Goal: Task Accomplishment & Management: Manage account settings

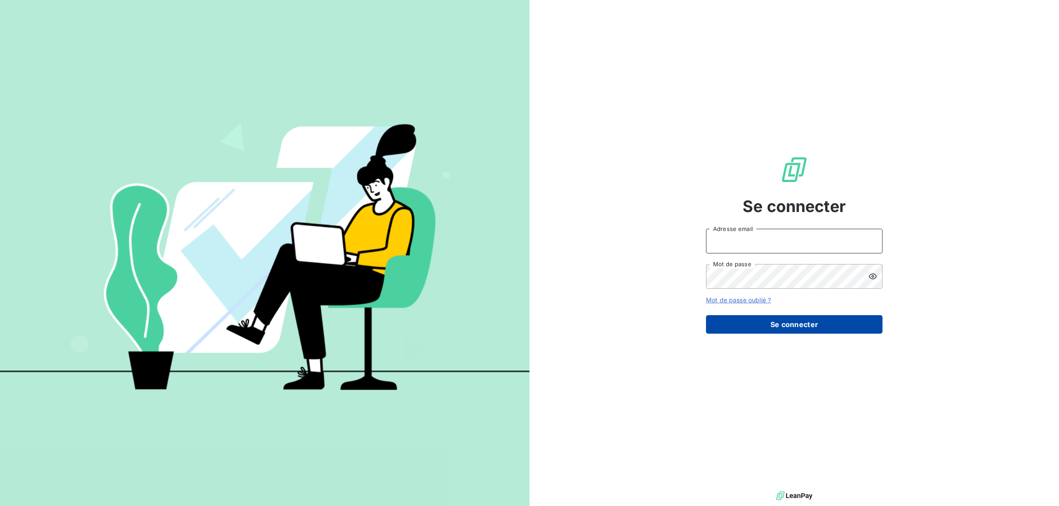
type input "[EMAIL_ADDRESS][DOMAIN_NAME]"
click at [776, 330] on button "Se connecter" at bounding box center [794, 324] width 176 height 19
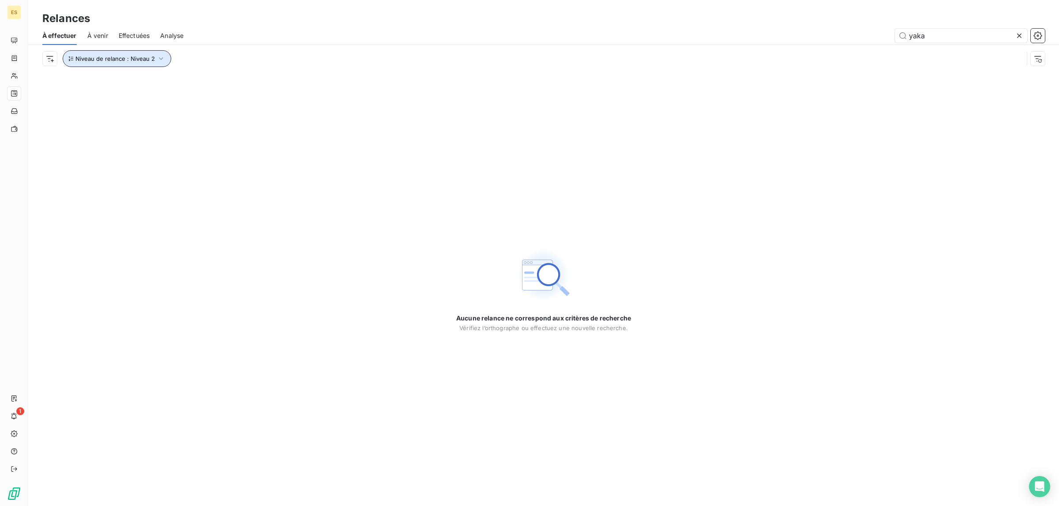
click at [157, 57] on icon "button" at bounding box center [161, 58] width 9 height 9
click at [196, 81] on span "Niveau 2" at bounding box center [204, 82] width 26 height 9
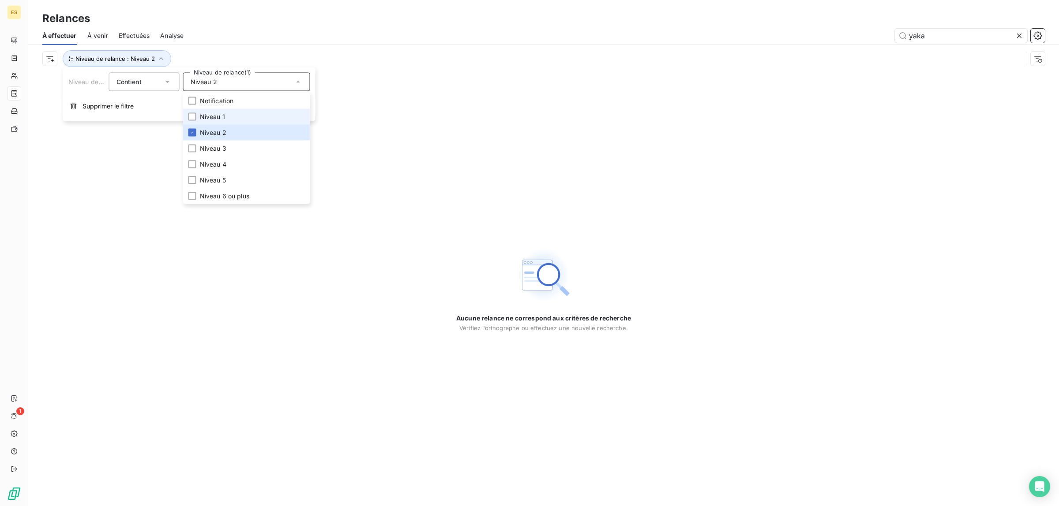
click at [206, 120] on span "Niveau 1" at bounding box center [212, 116] width 25 height 9
click at [193, 133] on icon at bounding box center [192, 132] width 5 height 5
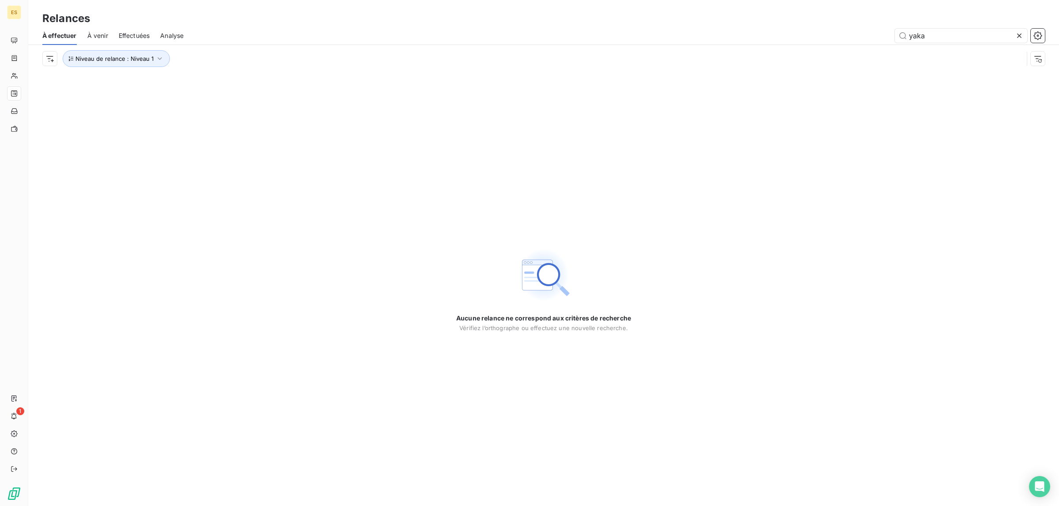
click at [199, 46] on div "Niveau de relance : Niveau 1" at bounding box center [543, 58] width 1002 height 27
click at [1018, 35] on icon at bounding box center [1019, 35] width 9 height 9
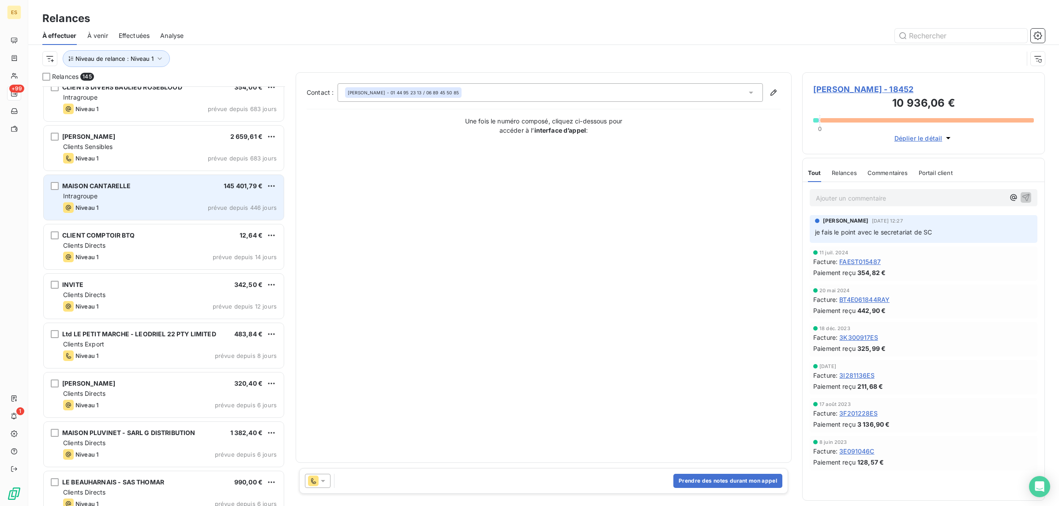
scroll to position [166, 0]
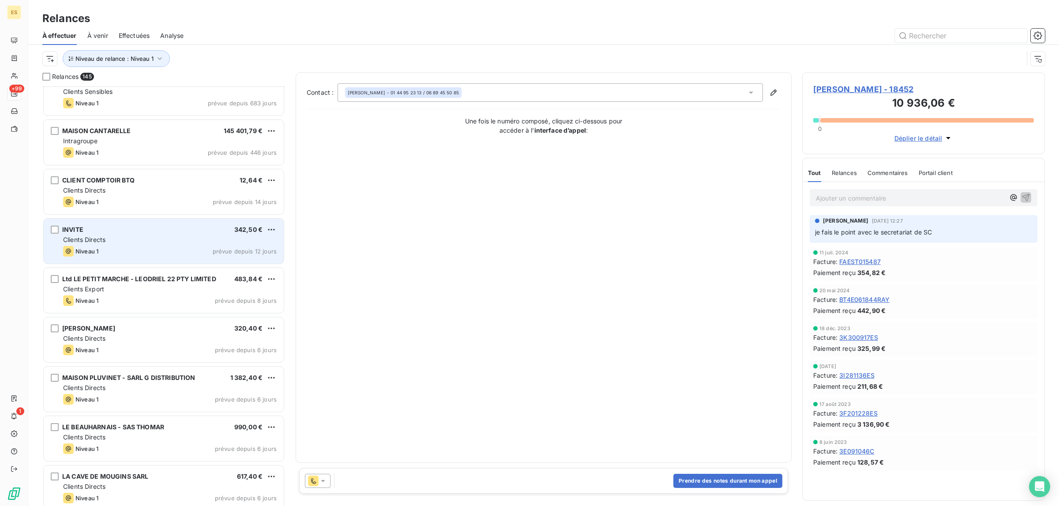
click at [163, 244] on div "Clients Directs" at bounding box center [170, 240] width 214 height 9
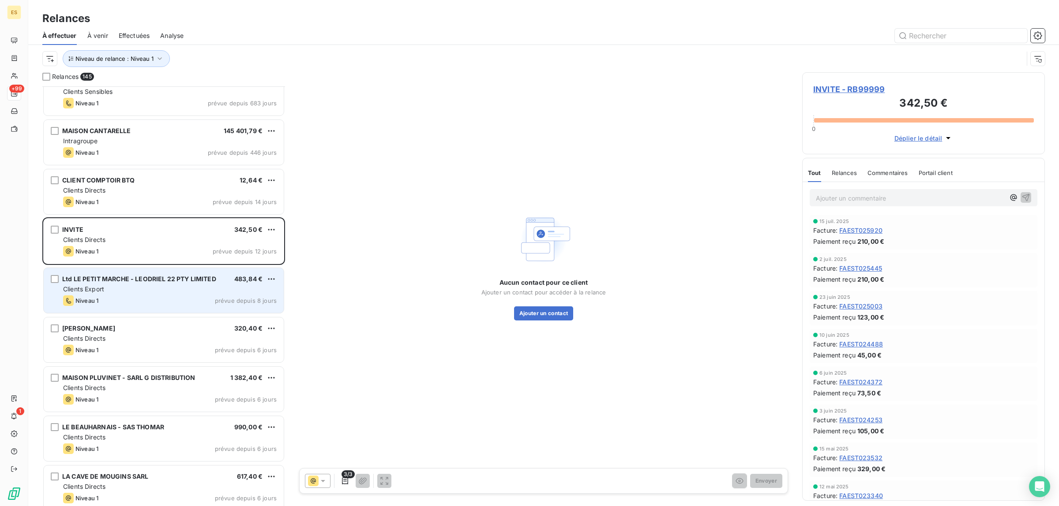
click at [140, 296] on div "Niveau 1 prévue depuis 8 jours" at bounding box center [170, 301] width 214 height 11
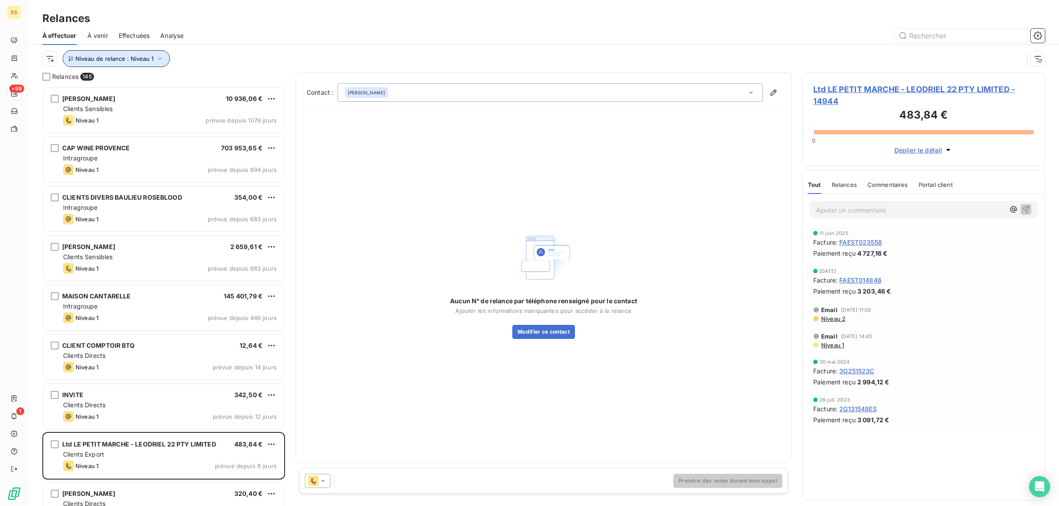
click at [126, 60] on span "Niveau de relance : Niveau 1" at bounding box center [114, 58] width 78 height 7
click at [298, 80] on icon at bounding box center [298, 82] width 9 height 9
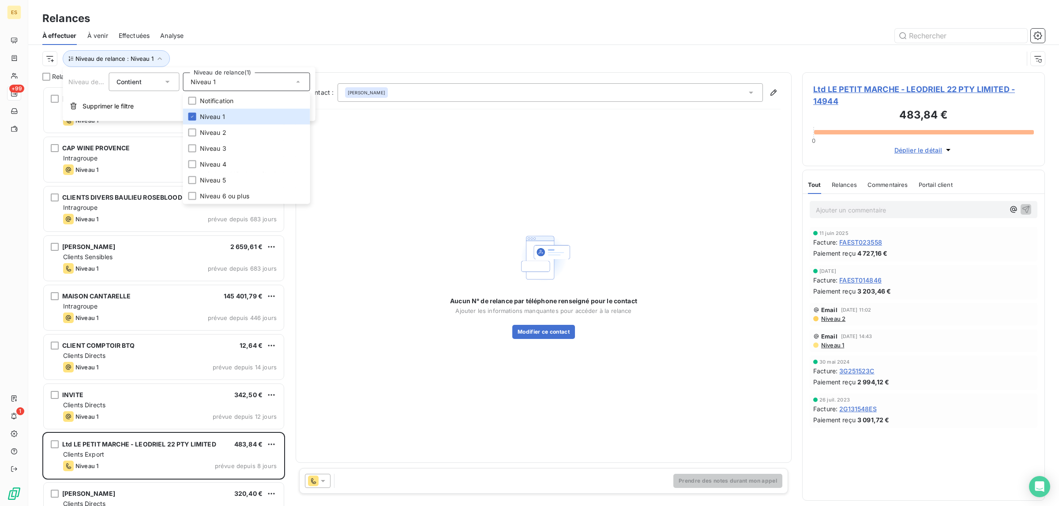
click at [214, 49] on div "Niveau de relance : Niveau 1" at bounding box center [543, 58] width 1002 height 27
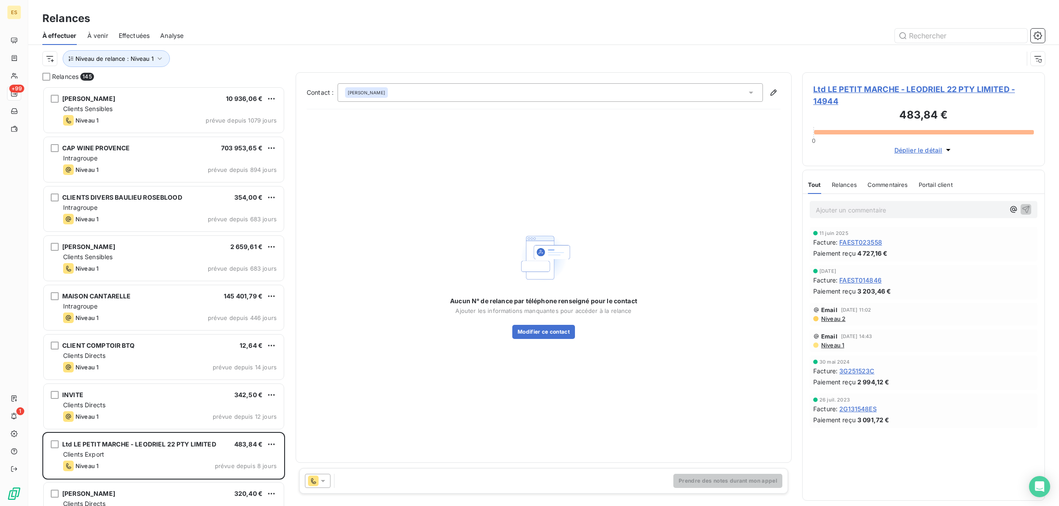
click at [202, 16] on div "Relances" at bounding box center [543, 19] width 1030 height 16
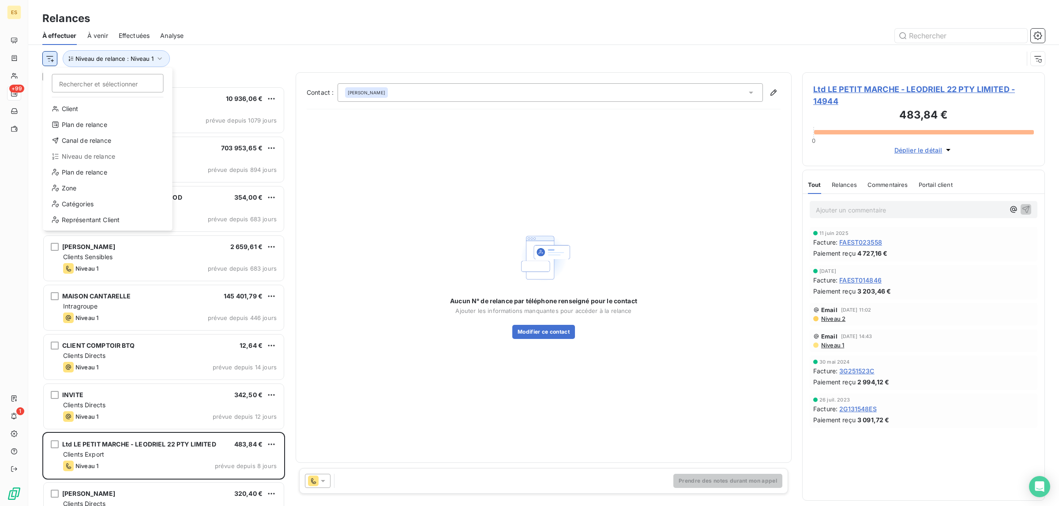
click at [47, 58] on html "ES +99 1 Relances À effectuer À venir Effectuées Analyse Rechercher et sélectio…" at bounding box center [529, 253] width 1059 height 506
click at [82, 143] on div "Canal de relance" at bounding box center [108, 141] width 122 height 14
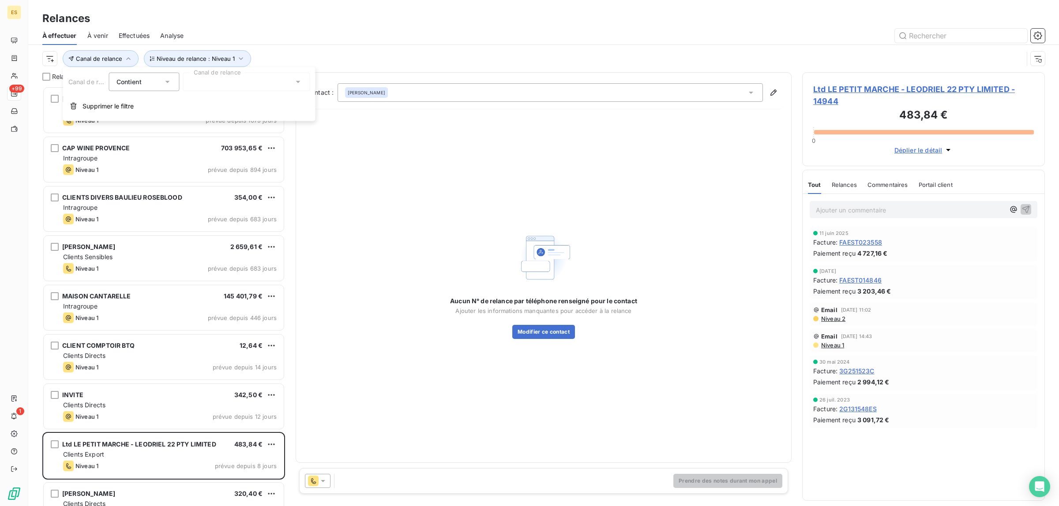
click at [296, 81] on icon at bounding box center [298, 82] width 9 height 9
click at [191, 164] on div at bounding box center [192, 165] width 8 height 8
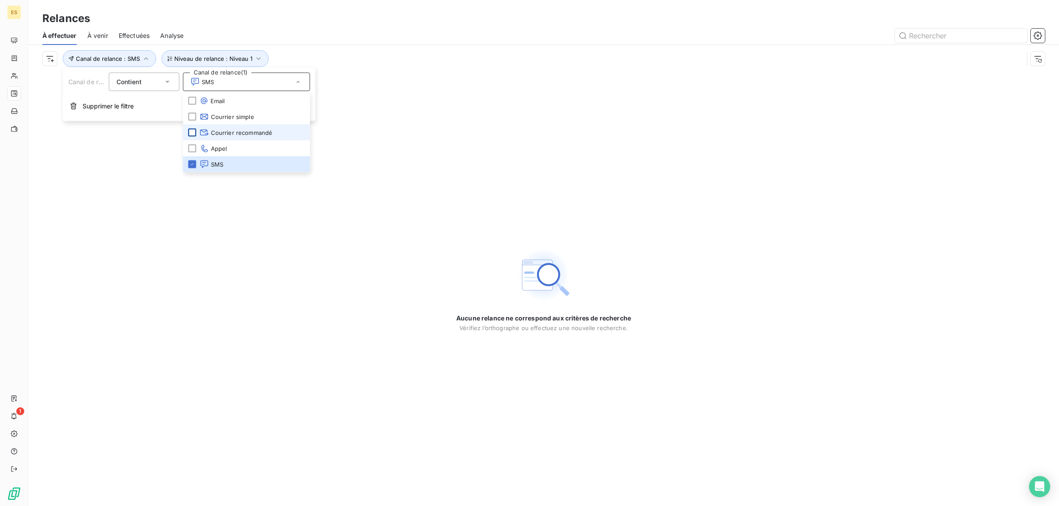
click at [191, 129] on div at bounding box center [192, 133] width 8 height 8
click at [189, 116] on div at bounding box center [192, 117] width 8 height 8
click at [191, 100] on div at bounding box center [192, 101] width 8 height 8
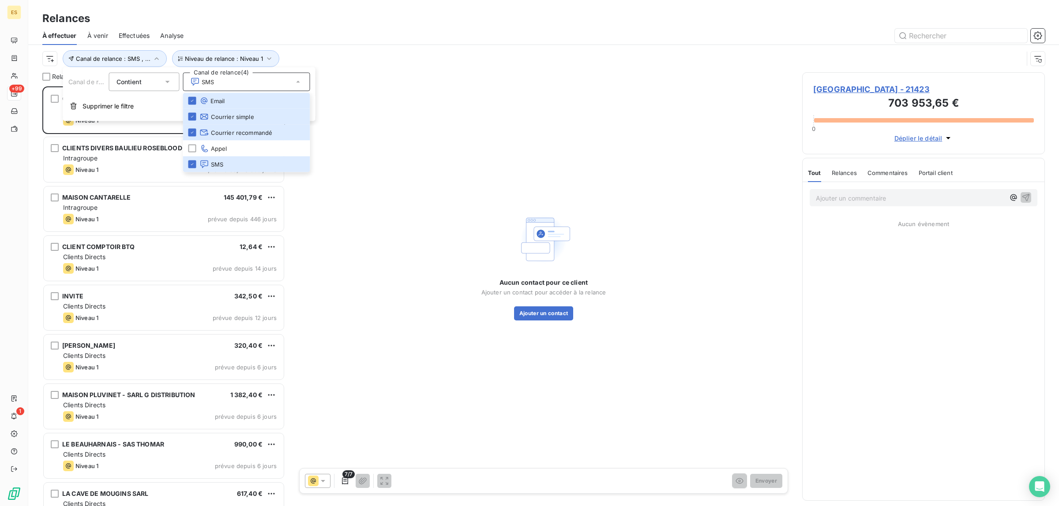
scroll to position [412, 234]
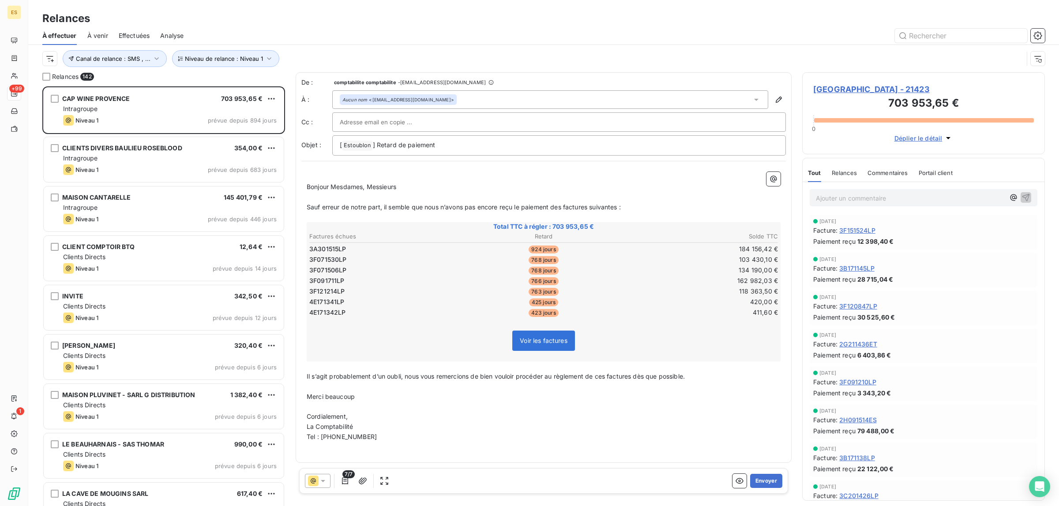
click at [371, 38] on div at bounding box center [619, 36] width 851 height 14
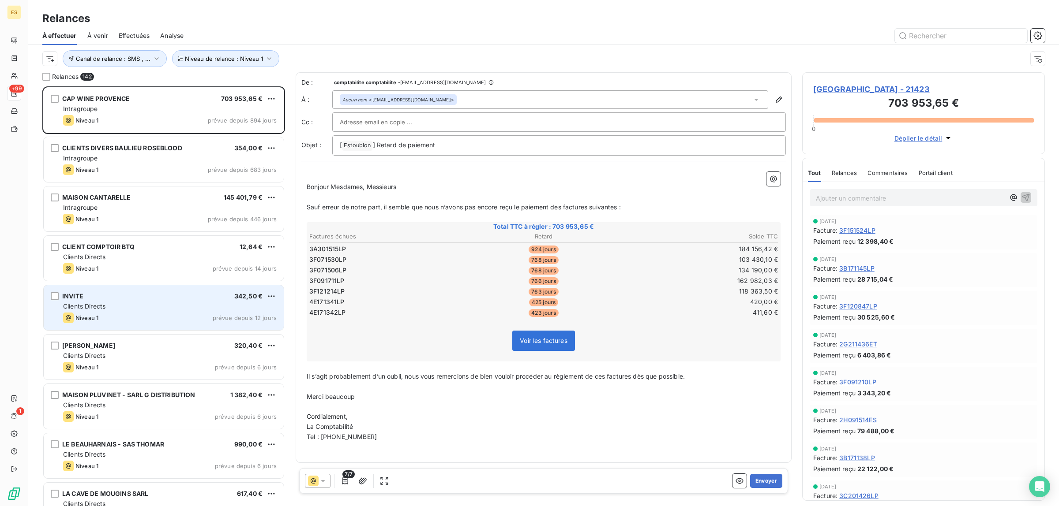
scroll to position [111, 0]
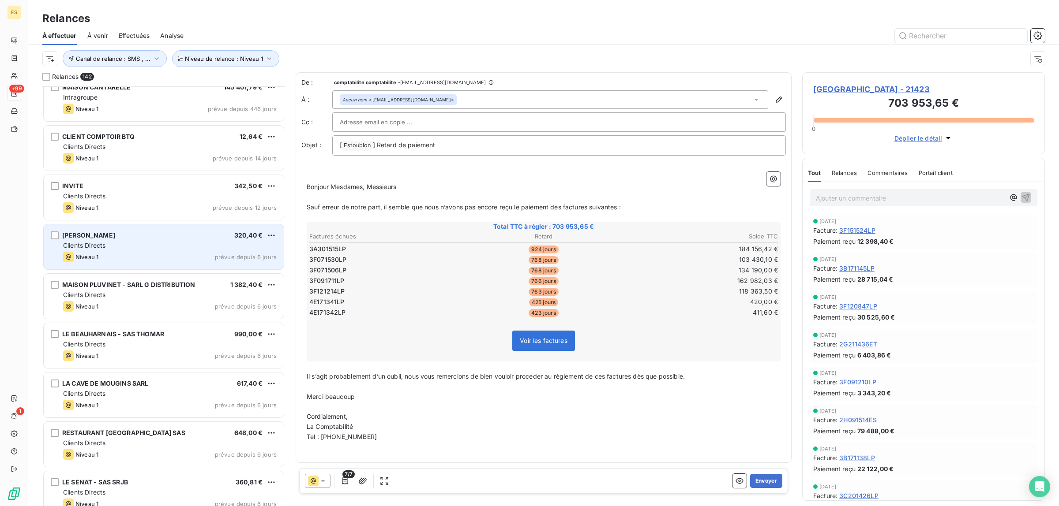
click at [139, 243] on div "Clients Directs" at bounding box center [170, 245] width 214 height 9
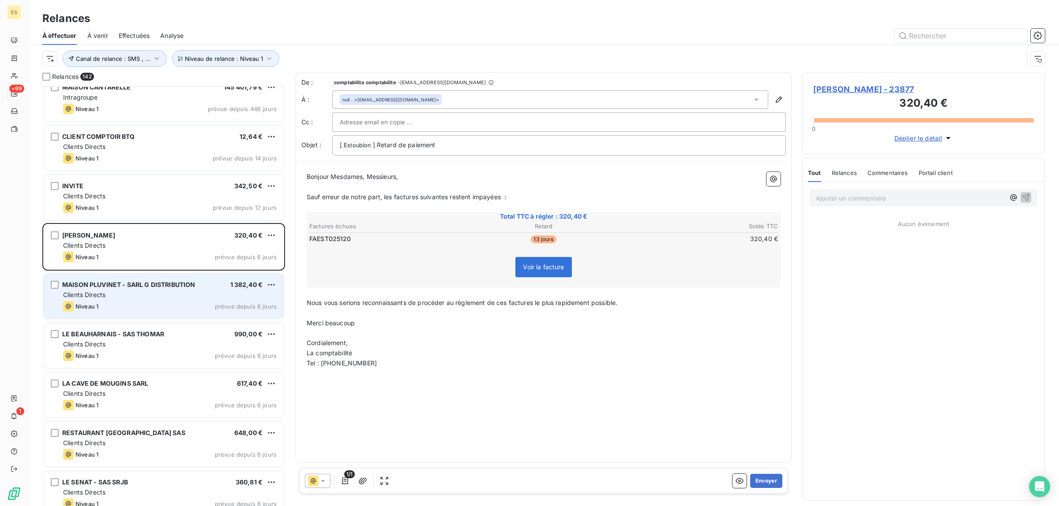
click at [138, 301] on div "Niveau 1 prévue depuis 6 jours" at bounding box center [170, 306] width 214 height 11
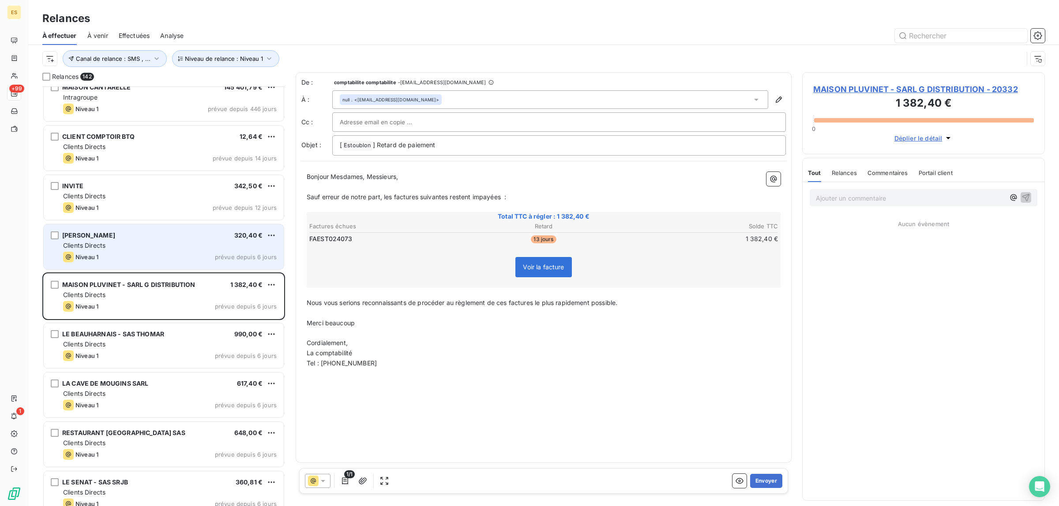
click at [135, 267] on div "PIERRICK BERTRAND 320,40 € Clients Directs Niveau 1 prévue depuis 6 jours" at bounding box center [164, 247] width 240 height 45
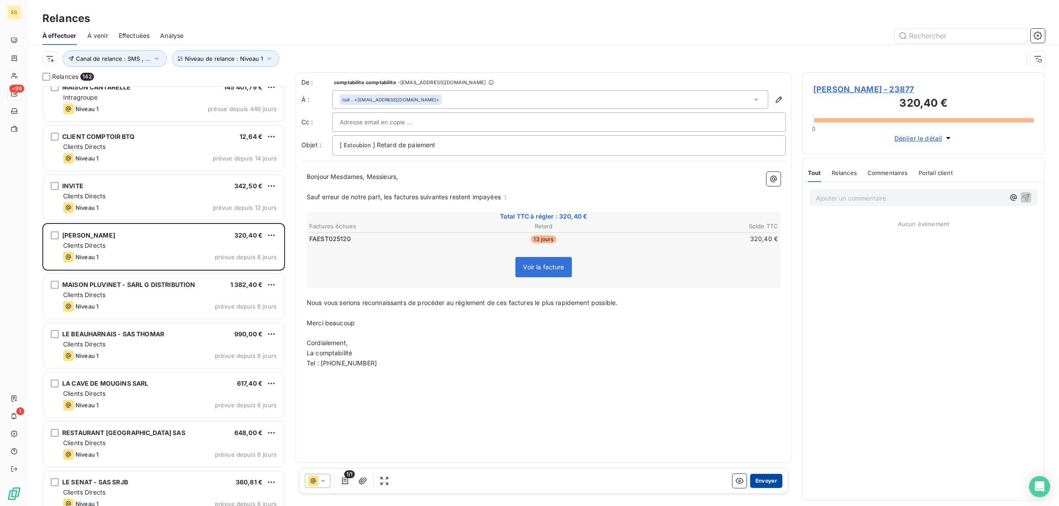
click at [766, 482] on button "Envoyer" at bounding box center [766, 481] width 32 height 14
drag, startPoint x: 768, startPoint y: 484, endPoint x: 863, endPoint y: 169, distance: 329.6
click at [863, 169] on div "Relances 141 CLIENTS DIVERS BAULIEU ROSEBLOOD 354,00 € Intragroupe Niveau 1 pré…" at bounding box center [543, 289] width 1030 height 434
click at [760, 481] on button "Envoyer" at bounding box center [766, 481] width 32 height 14
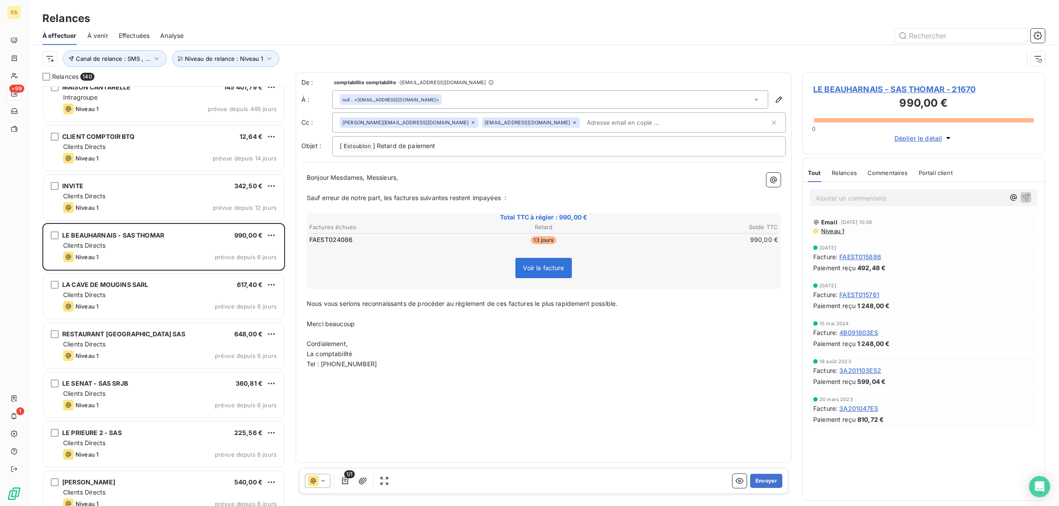
click at [888, 171] on span "Commentaires" at bounding box center [887, 172] width 41 height 7
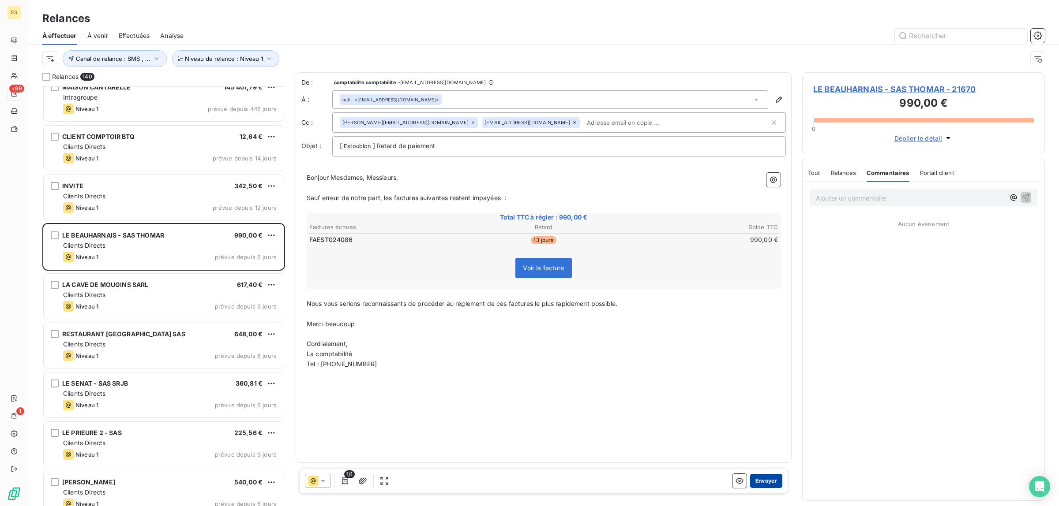
click at [760, 479] on button "Envoyer" at bounding box center [766, 481] width 32 height 14
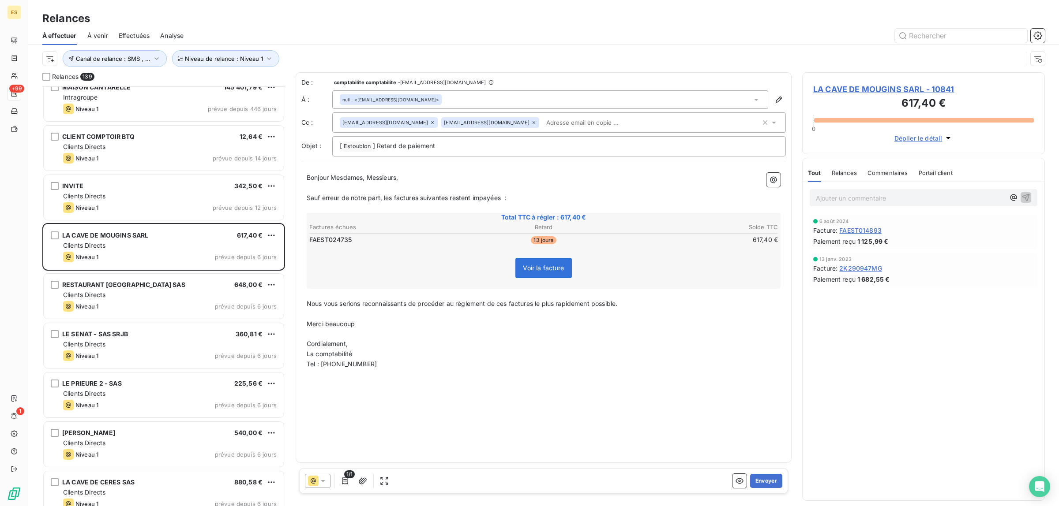
click at [878, 173] on span "Commentaires" at bounding box center [887, 172] width 41 height 7
click at [817, 172] on span "Tout" at bounding box center [814, 172] width 12 height 7
click at [768, 475] on button "Envoyer" at bounding box center [766, 481] width 32 height 14
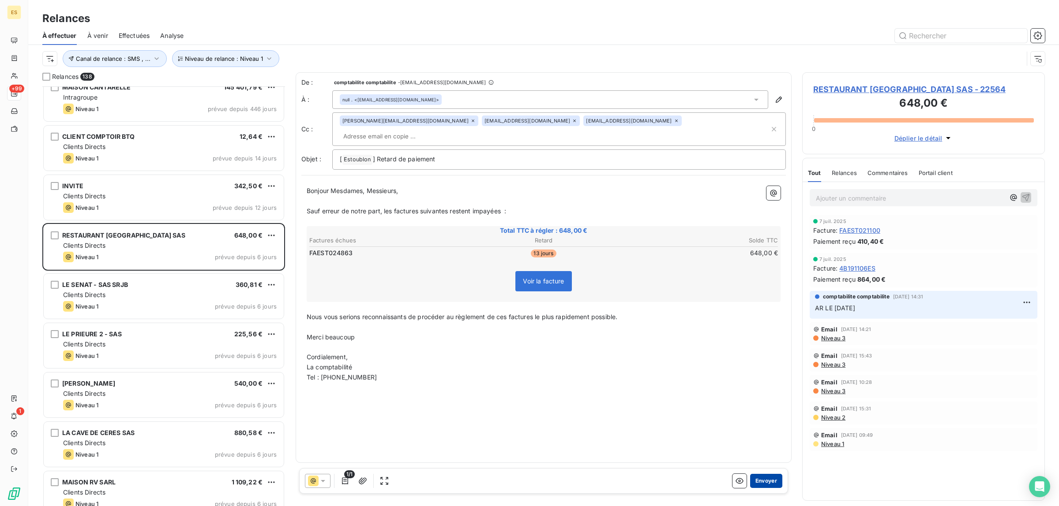
click at [759, 481] on button "Envoyer" at bounding box center [766, 481] width 32 height 14
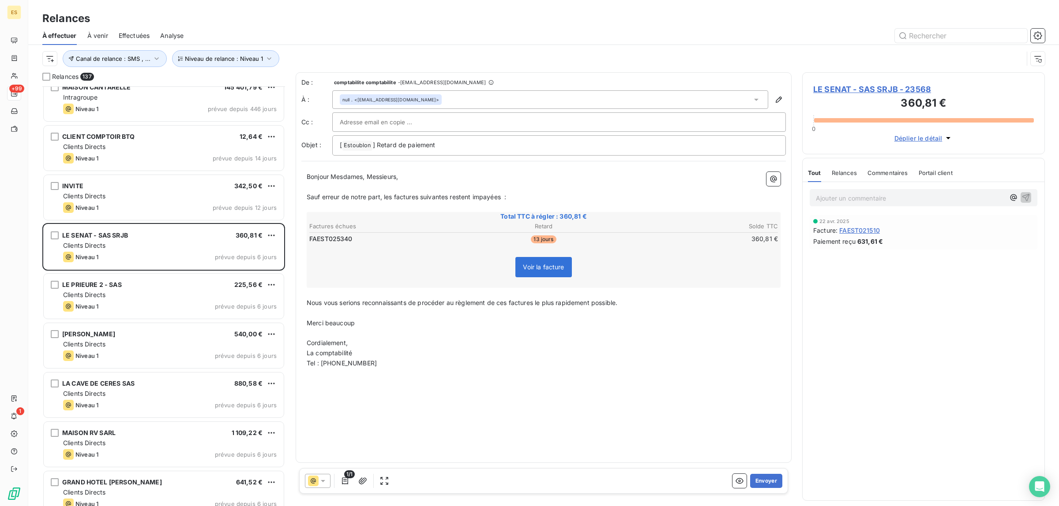
click at [759, 481] on button "Envoyer" at bounding box center [766, 481] width 32 height 14
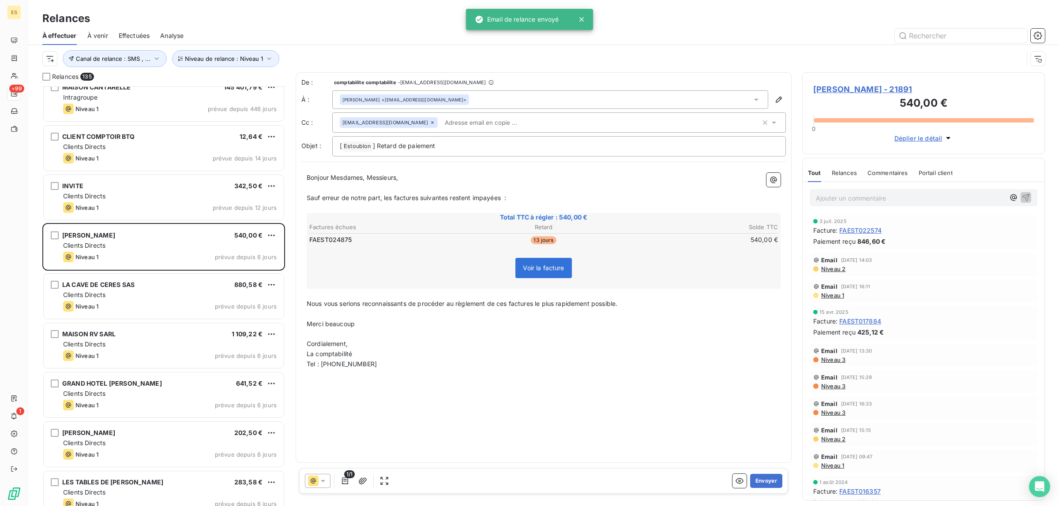
click at [873, 171] on span "Commentaires" at bounding box center [887, 172] width 41 height 7
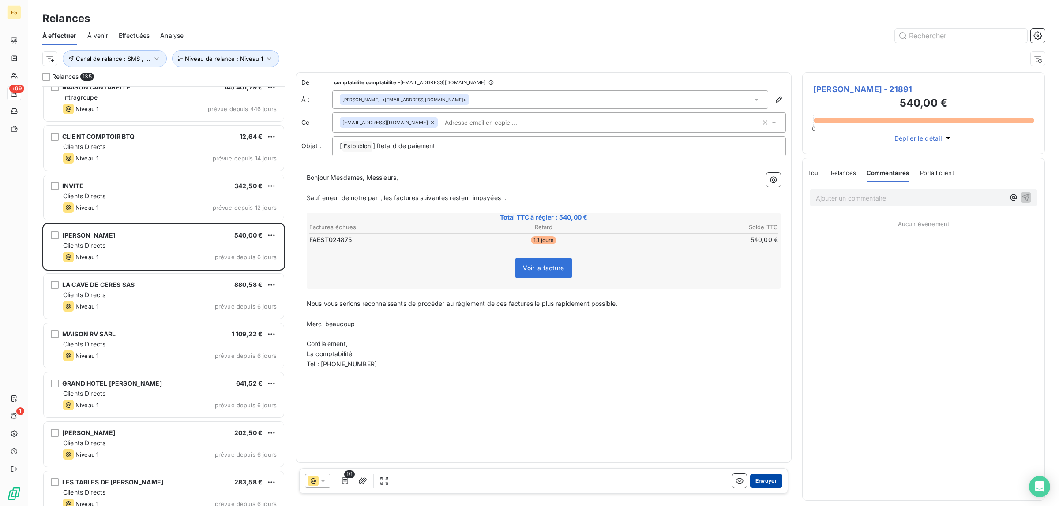
click at [769, 482] on button "Envoyer" at bounding box center [766, 481] width 32 height 14
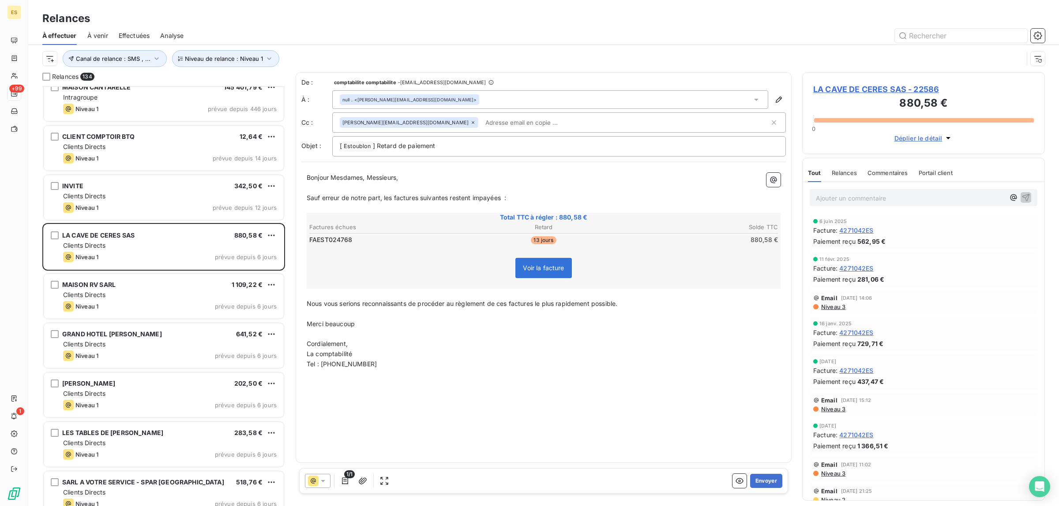
click at [873, 173] on span "Commentaires" at bounding box center [887, 172] width 41 height 7
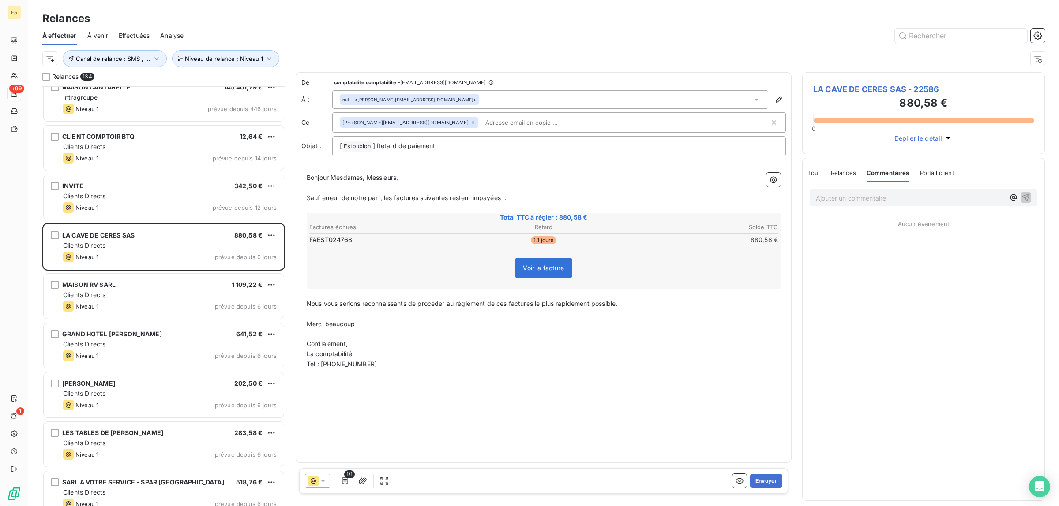
click at [812, 172] on span "Tout" at bounding box center [814, 172] width 12 height 7
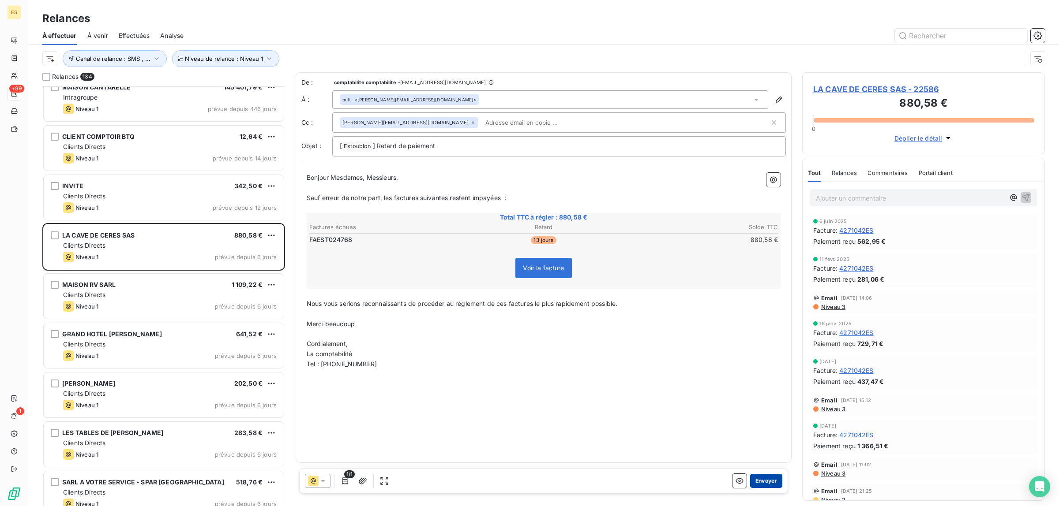
click at [757, 484] on button "Envoyer" at bounding box center [766, 481] width 32 height 14
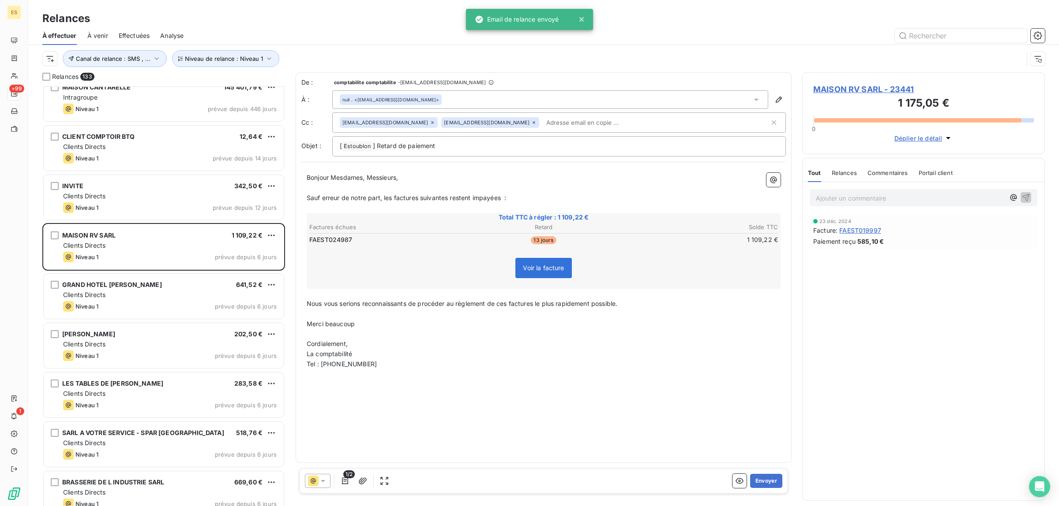
click at [892, 172] on span "Commentaires" at bounding box center [887, 172] width 41 height 7
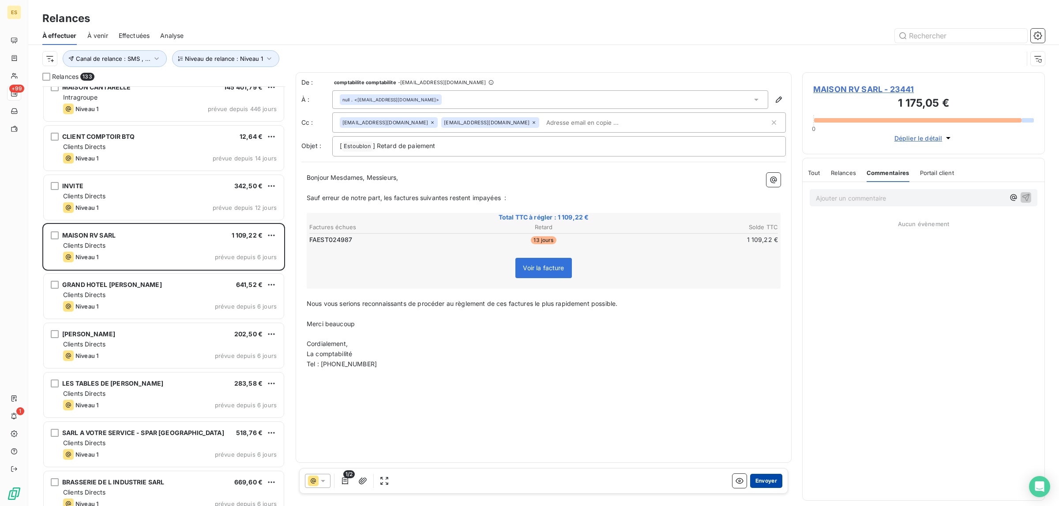
click at [767, 486] on button "Envoyer" at bounding box center [766, 481] width 32 height 14
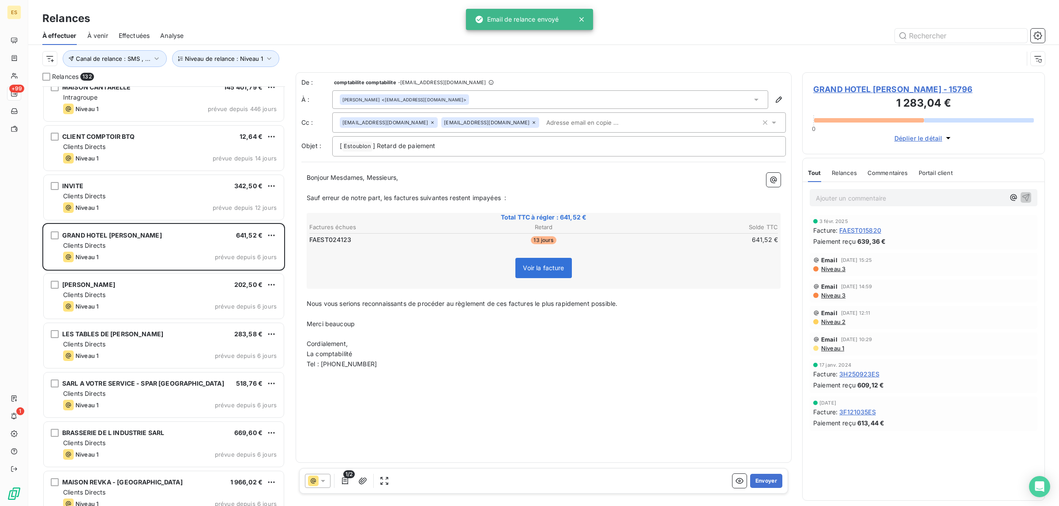
click at [888, 170] on span "Commentaires" at bounding box center [887, 172] width 41 height 7
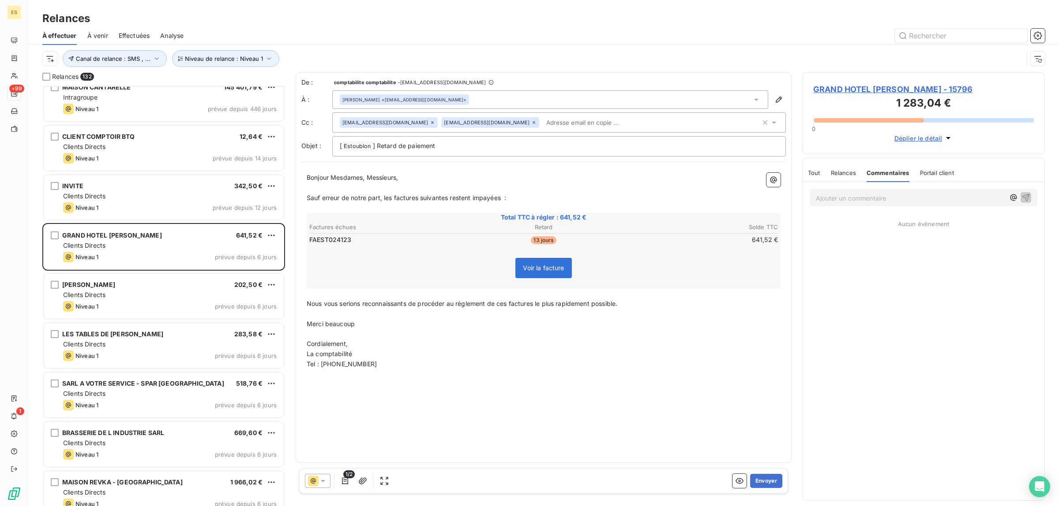
click at [811, 174] on span "Tout" at bounding box center [814, 172] width 12 height 7
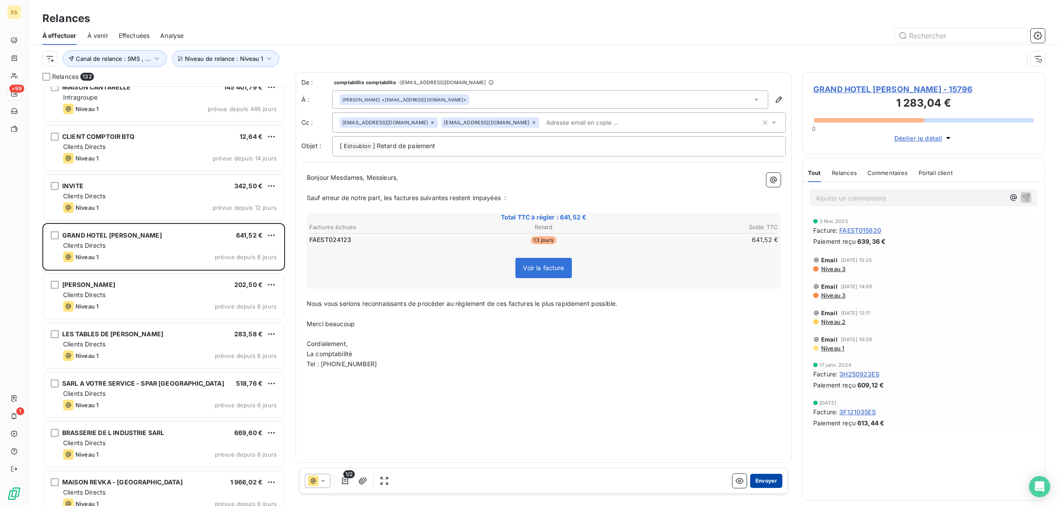
click at [759, 480] on button "Envoyer" at bounding box center [766, 481] width 32 height 14
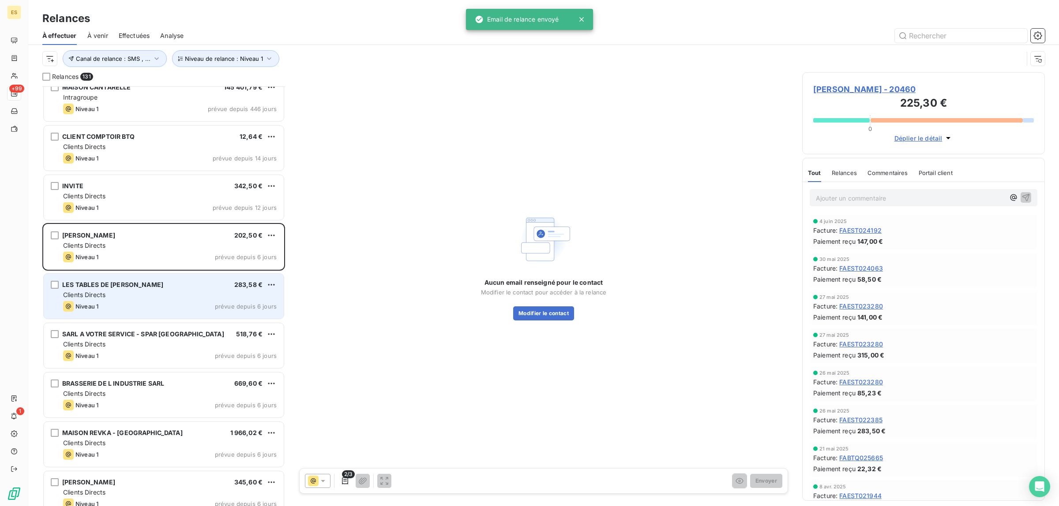
click at [108, 296] on div "Clients Directs" at bounding box center [170, 295] width 214 height 9
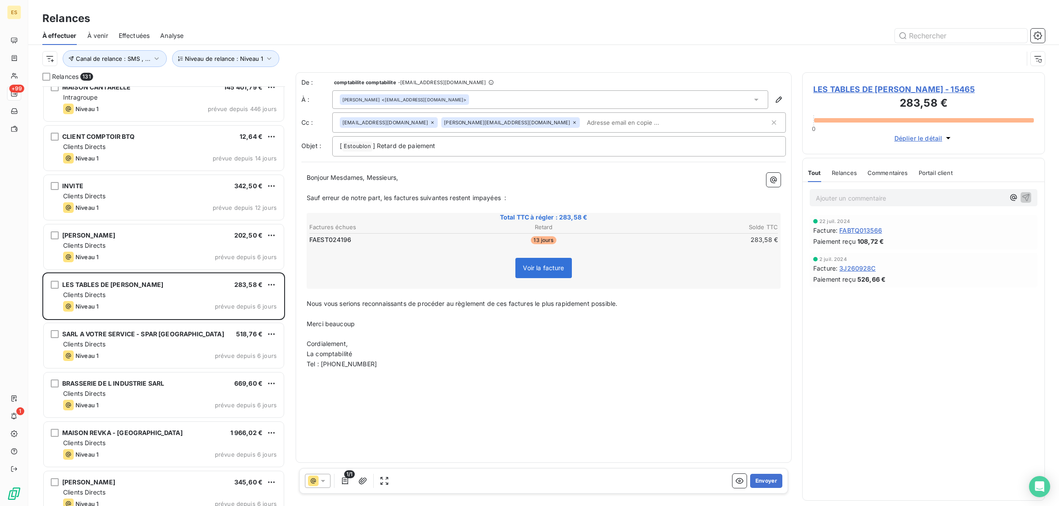
click at [892, 174] on span "Commentaires" at bounding box center [887, 172] width 41 height 7
click at [812, 173] on span "Tout" at bounding box center [814, 172] width 12 height 7
click at [770, 478] on button "Envoyer" at bounding box center [766, 481] width 32 height 14
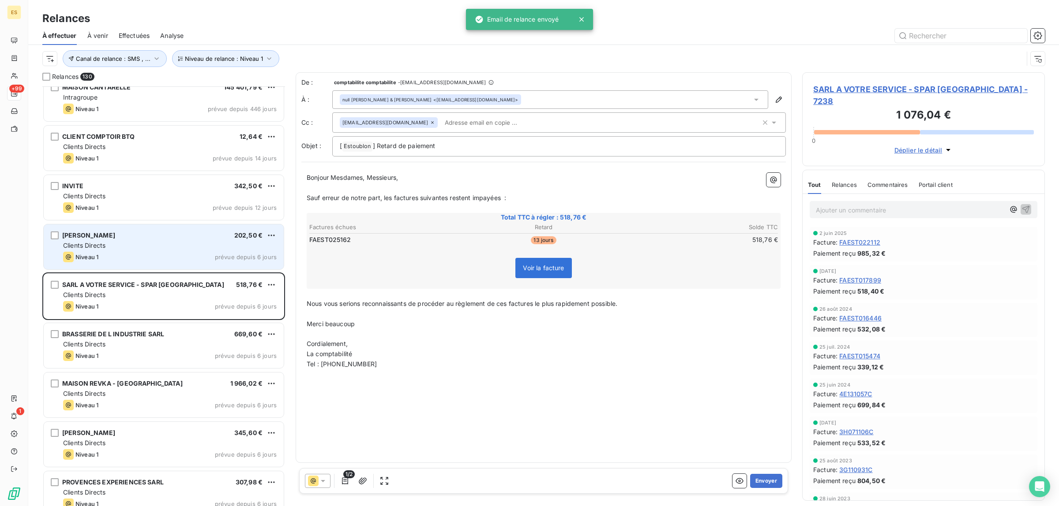
click at [203, 249] on div "Clients Directs" at bounding box center [170, 245] width 214 height 9
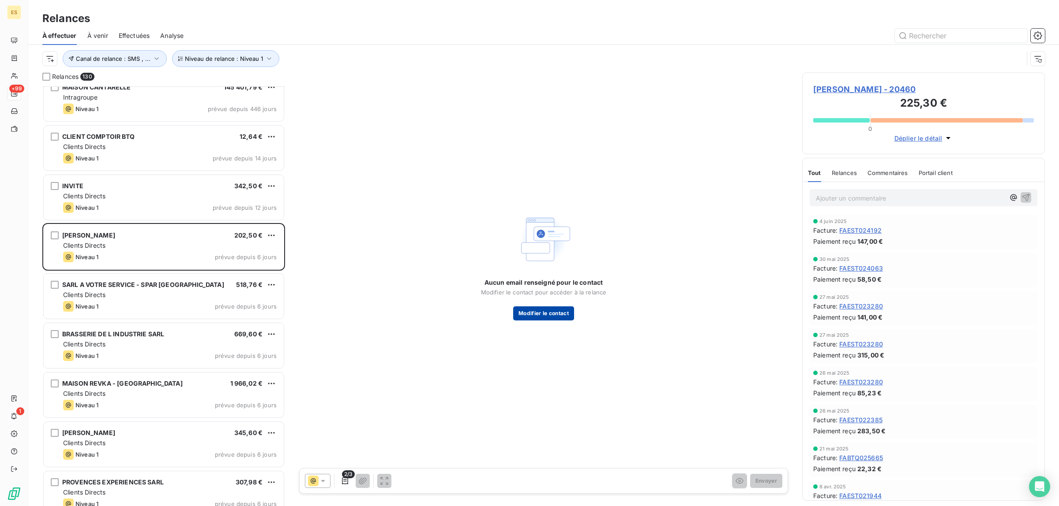
click at [536, 314] on button "Modifier le contact" at bounding box center [543, 314] width 61 height 14
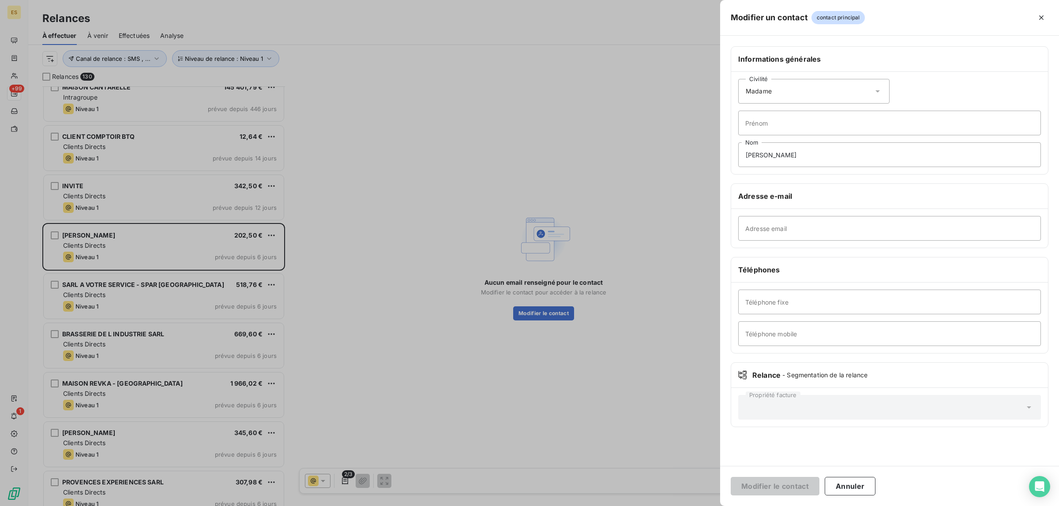
click at [744, 244] on div "Adresse email" at bounding box center [889, 228] width 317 height 39
click at [766, 228] on input "Adresse email" at bounding box center [889, 228] width 303 height 25
click at [772, 226] on input "Adresse email" at bounding box center [889, 228] width 303 height 25
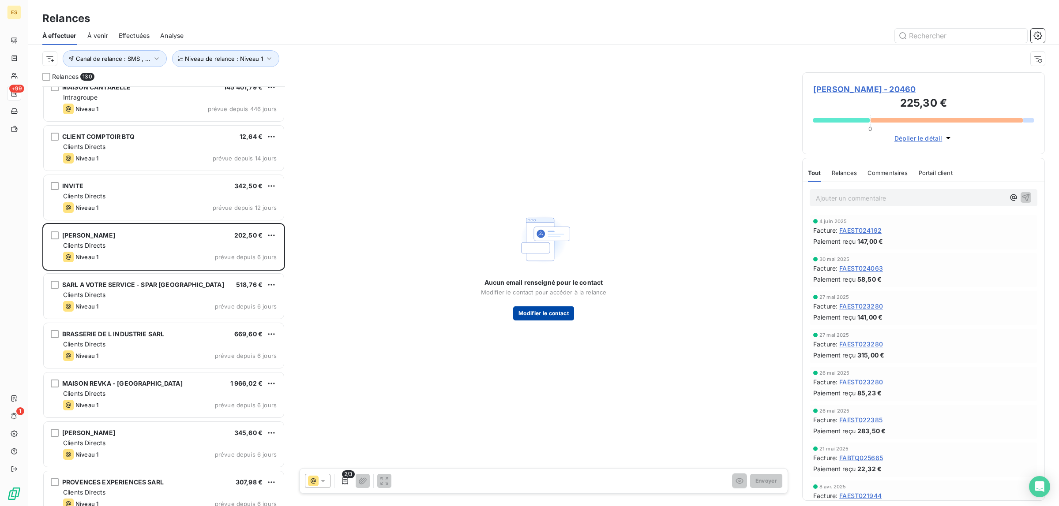
click at [561, 308] on button "Modifier le contact" at bounding box center [543, 314] width 61 height 14
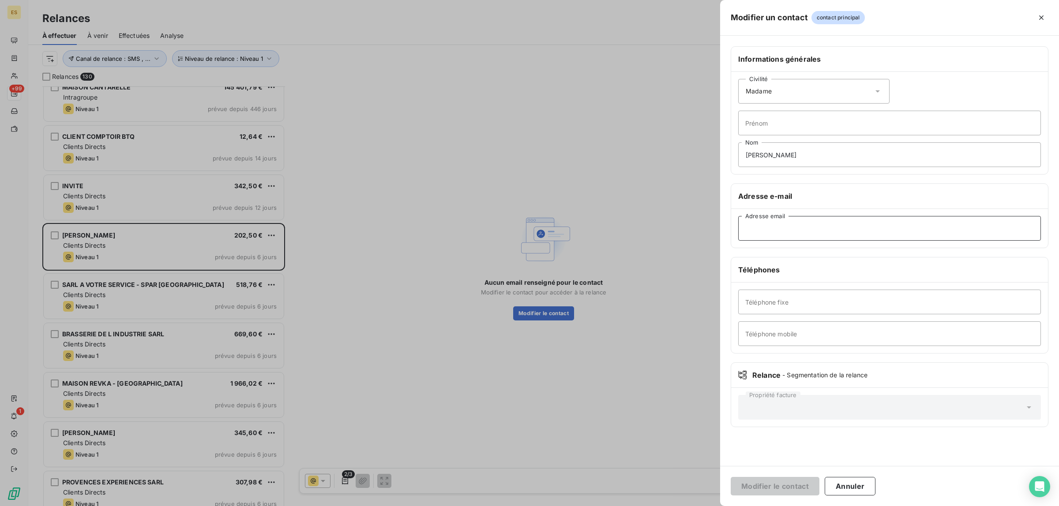
click at [838, 225] on input "Adresse email" at bounding box center [889, 228] width 303 height 25
paste input "emilie.sanjuan@estoublon.com"
type input "emilie.sanjuan@estoublon.com"
click at [760, 491] on button "Modifier le contact" at bounding box center [775, 486] width 89 height 19
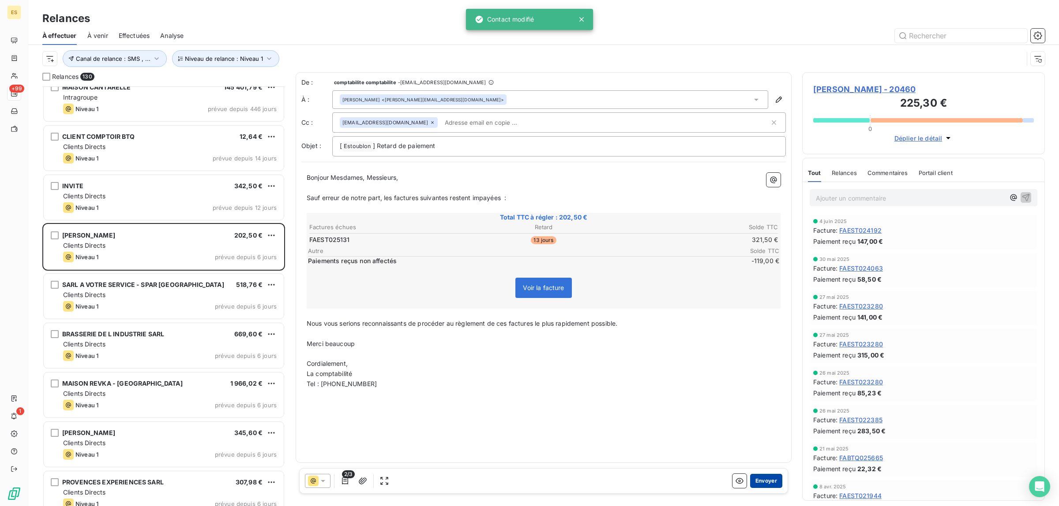
click at [766, 487] on button "Envoyer" at bounding box center [766, 481] width 32 height 14
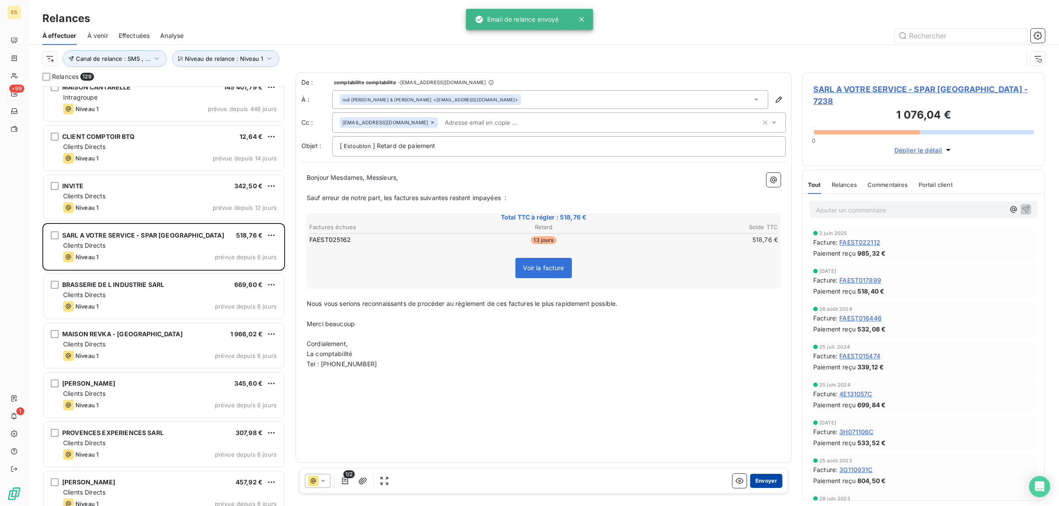
click at [776, 483] on button "Envoyer" at bounding box center [766, 481] width 32 height 14
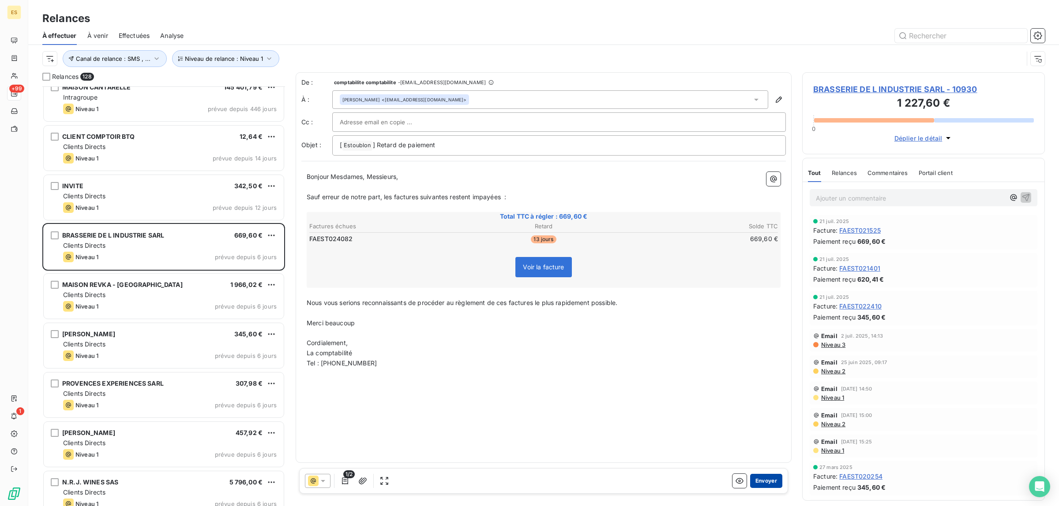
click at [776, 482] on button "Envoyer" at bounding box center [766, 481] width 32 height 14
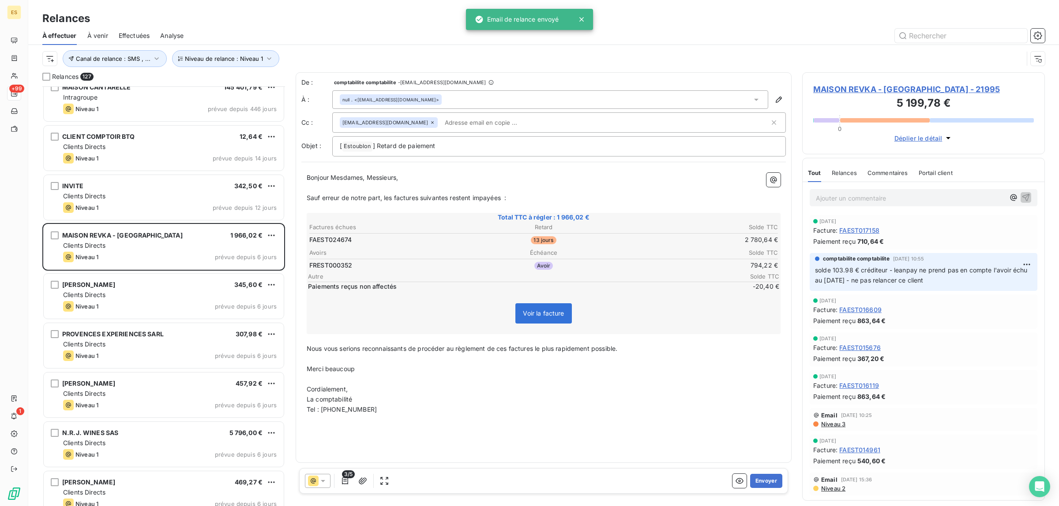
click at [894, 175] on span "Commentaires" at bounding box center [887, 172] width 41 height 7
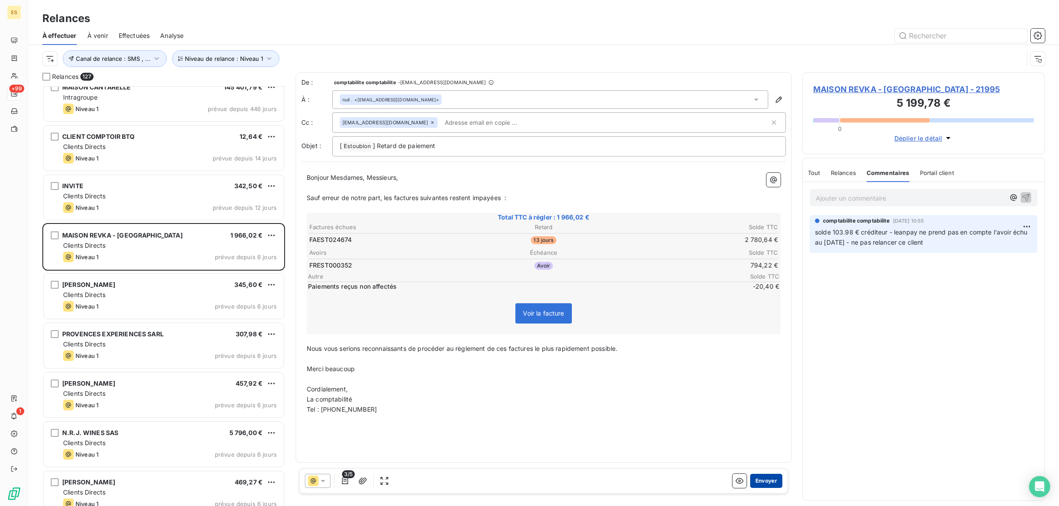
click at [772, 484] on button "Envoyer" at bounding box center [766, 481] width 32 height 14
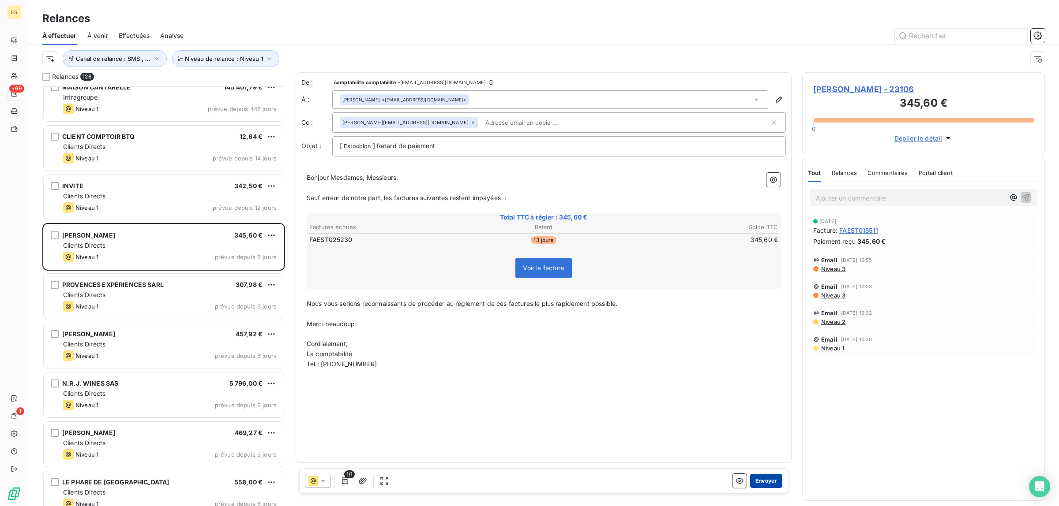
click at [770, 482] on button "Envoyer" at bounding box center [766, 481] width 32 height 14
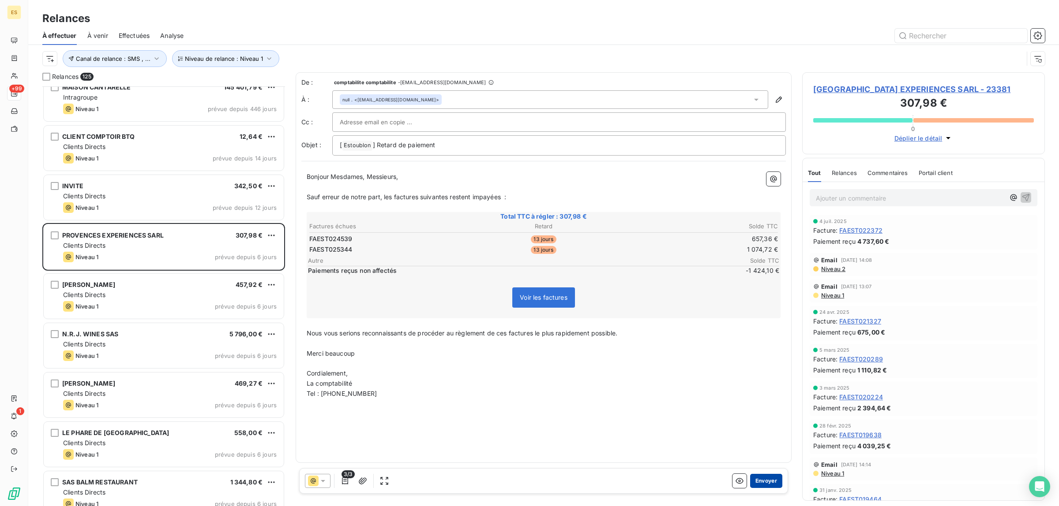
click at [763, 480] on button "Envoyer" at bounding box center [766, 481] width 32 height 14
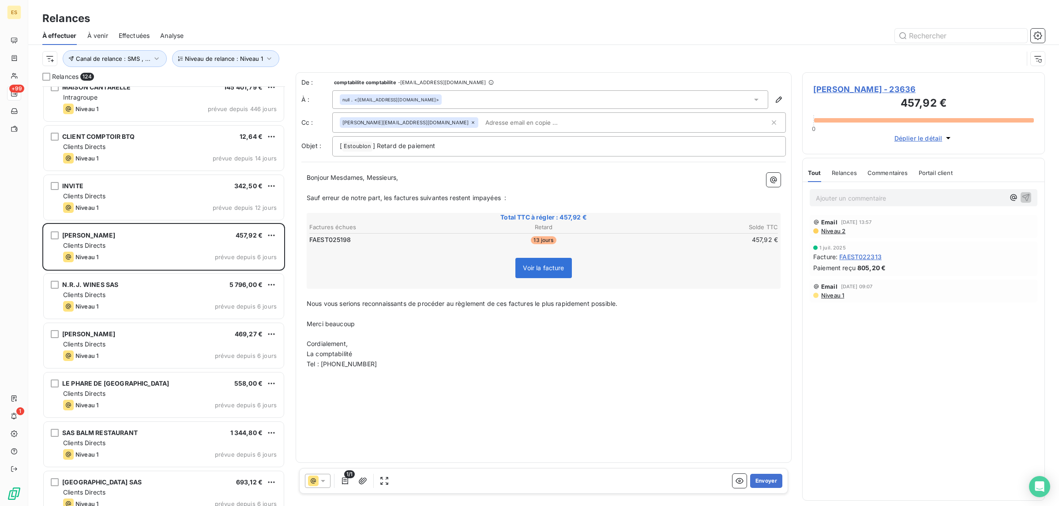
click at [763, 480] on button "Envoyer" at bounding box center [766, 481] width 32 height 14
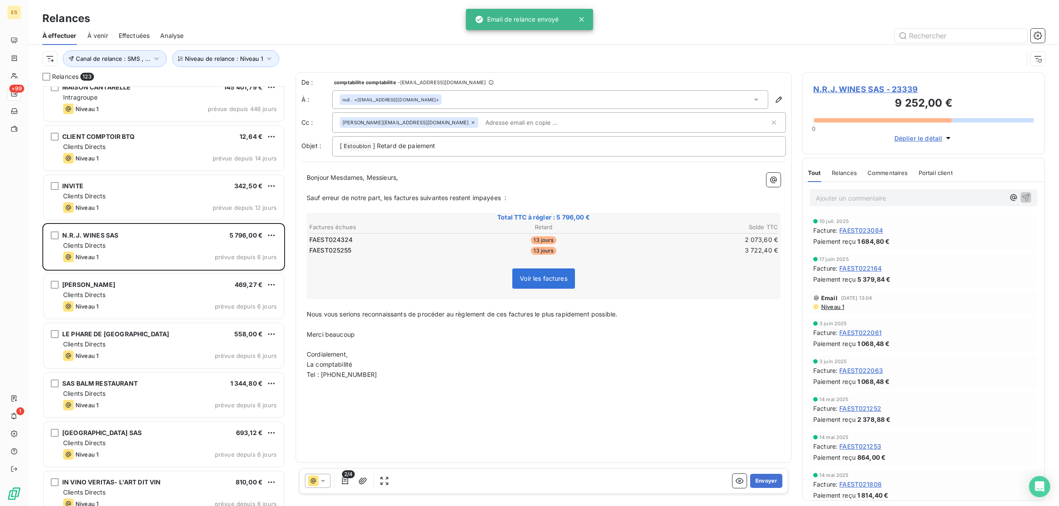
click at [896, 167] on div "Commentaires" at bounding box center [887, 173] width 41 height 19
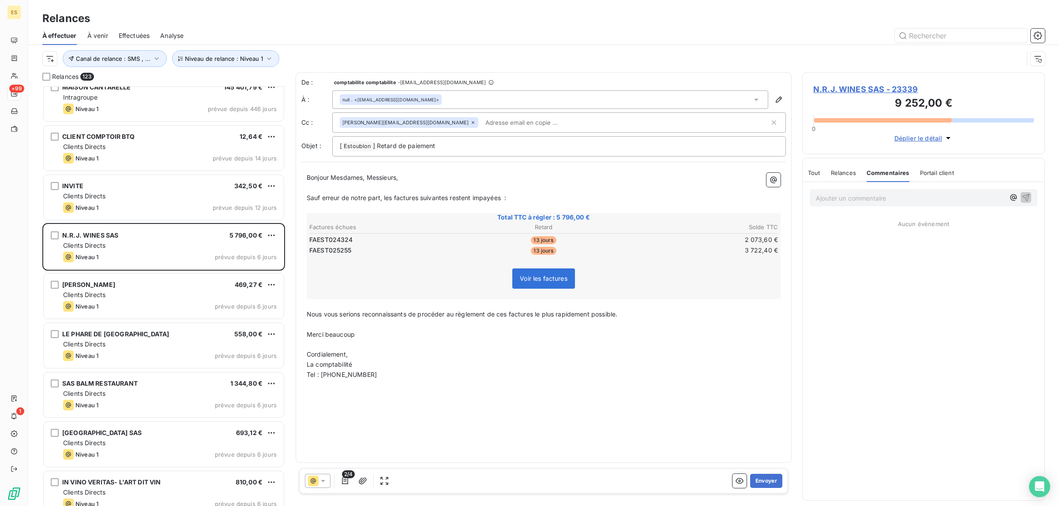
click at [814, 173] on span "Tout" at bounding box center [814, 172] width 12 height 7
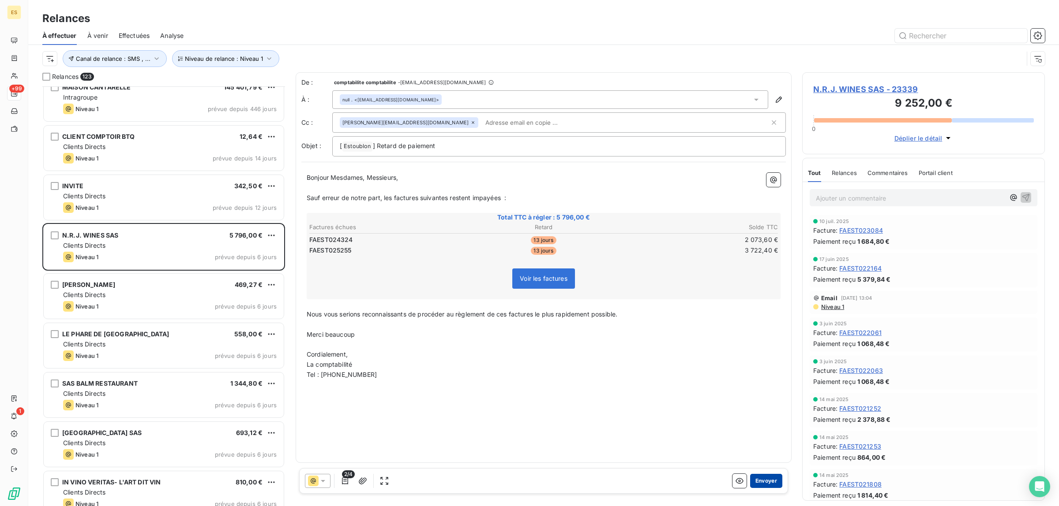
click at [773, 479] on button "Envoyer" at bounding box center [766, 481] width 32 height 14
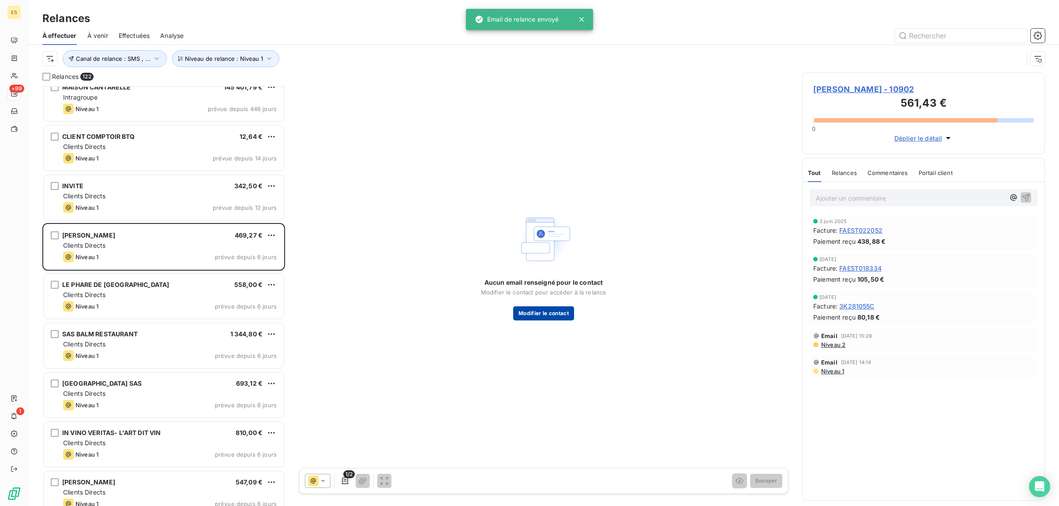
click at [551, 314] on button "Modifier le contact" at bounding box center [543, 314] width 61 height 14
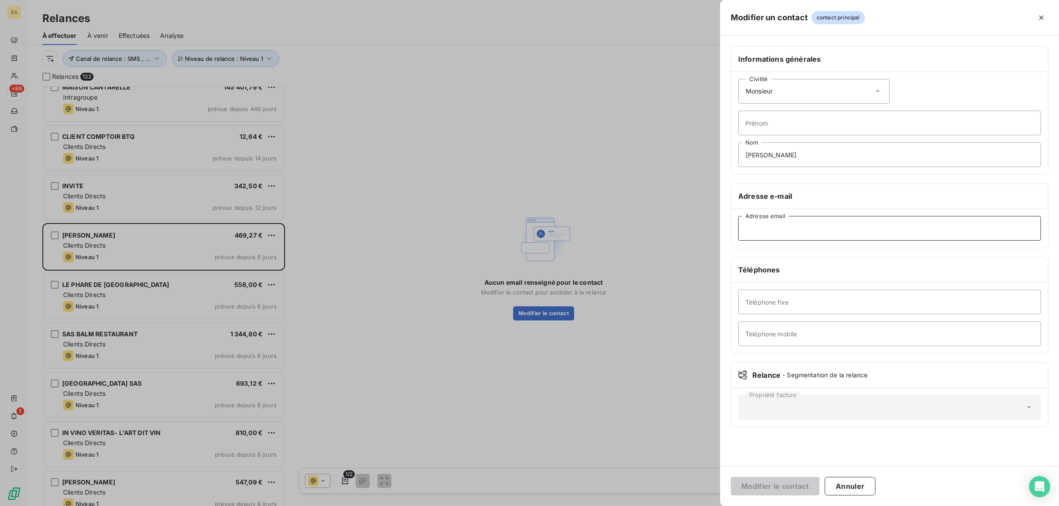
click at [857, 221] on input "Adresse email" at bounding box center [889, 228] width 303 height 25
click at [1040, 16] on icon "button" at bounding box center [1041, 17] width 4 height 4
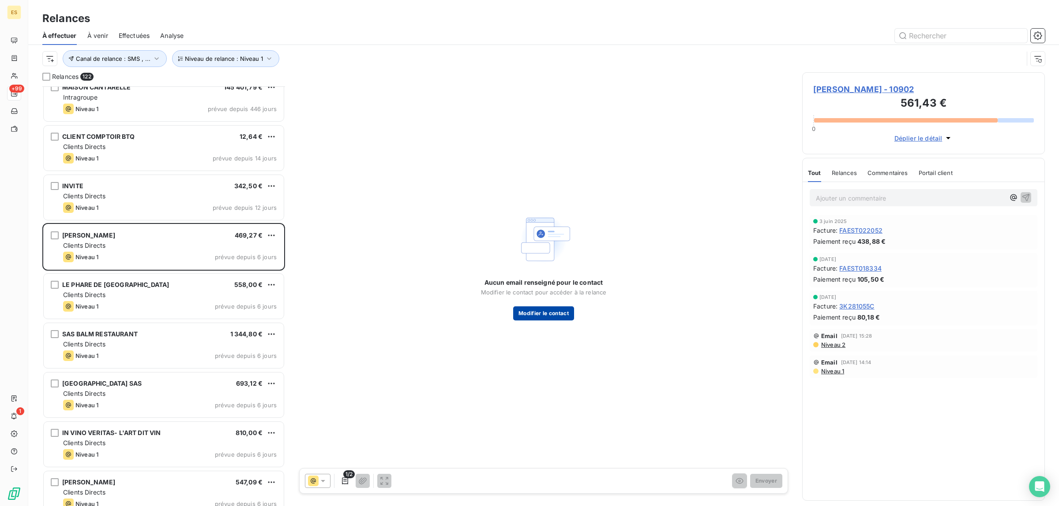
click at [546, 315] on button "Modifier le contact" at bounding box center [543, 314] width 61 height 14
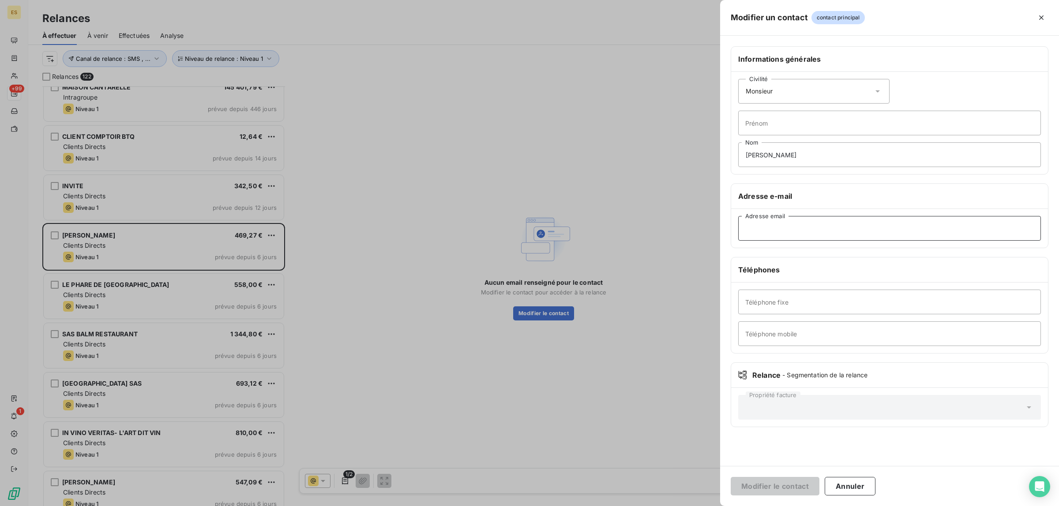
click at [790, 231] on input "Adresse email" at bounding box center [889, 228] width 303 height 25
paste input "chris.noherie@wanadoo.fr"
type input "chris.noherie@wanadoo.fr"
click at [780, 488] on button "Modifier le contact" at bounding box center [775, 486] width 89 height 19
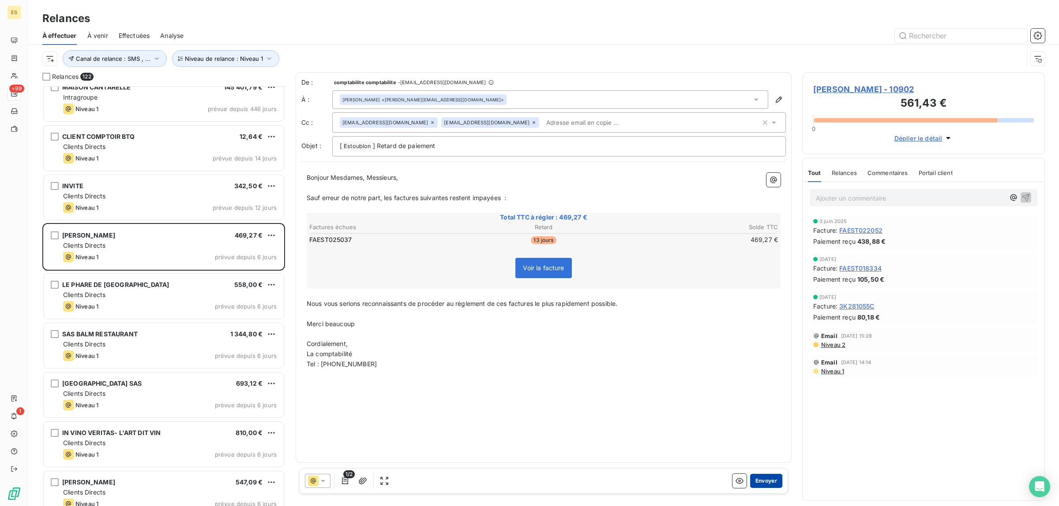
click at [765, 482] on button "Envoyer" at bounding box center [766, 481] width 32 height 14
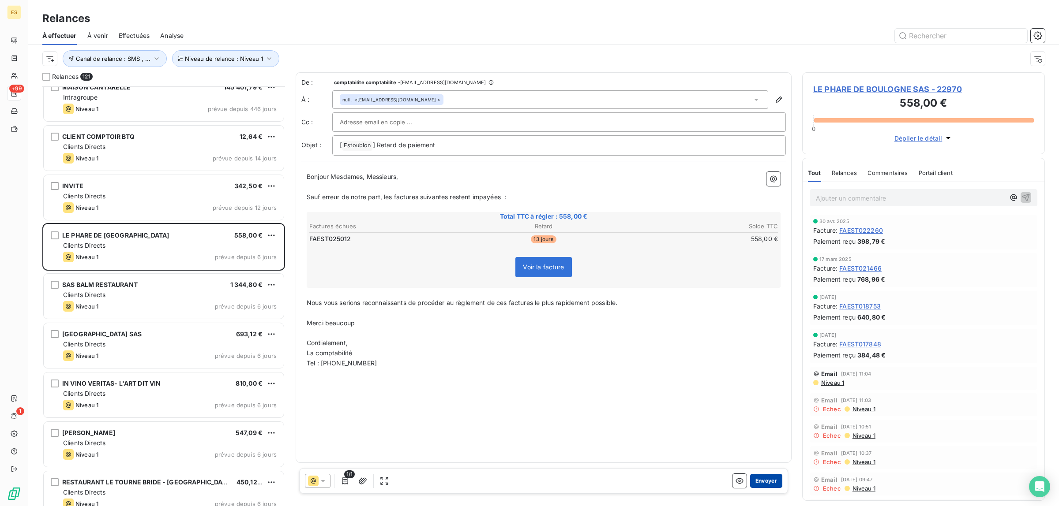
click at [769, 480] on button "Envoyer" at bounding box center [766, 481] width 32 height 14
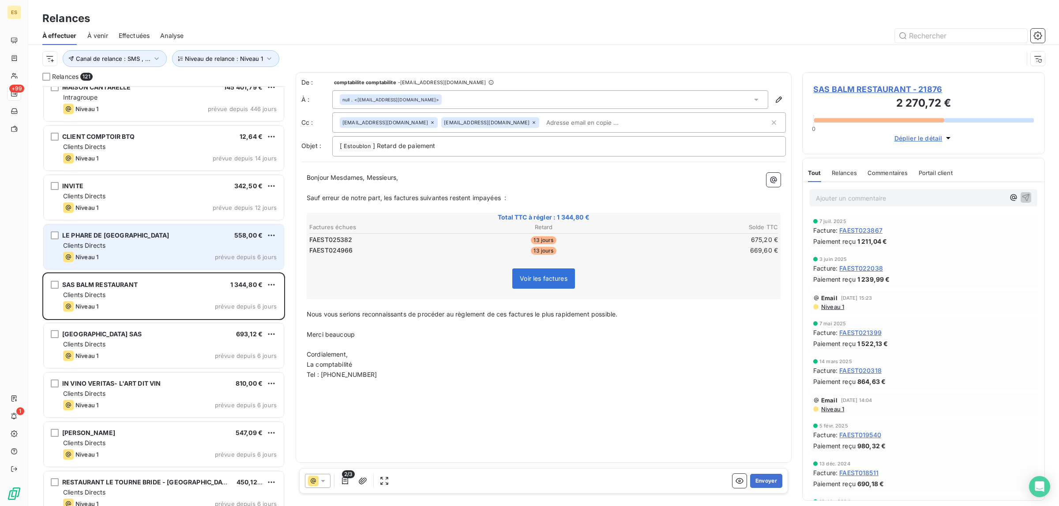
click at [176, 248] on div "Clients Directs" at bounding box center [170, 245] width 214 height 9
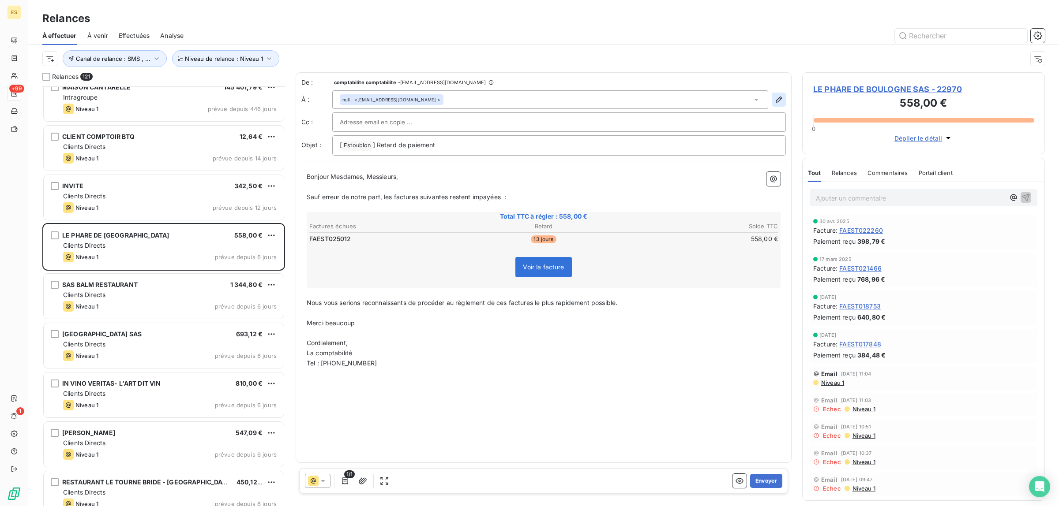
click at [782, 100] on icon "button" at bounding box center [778, 99] width 9 height 9
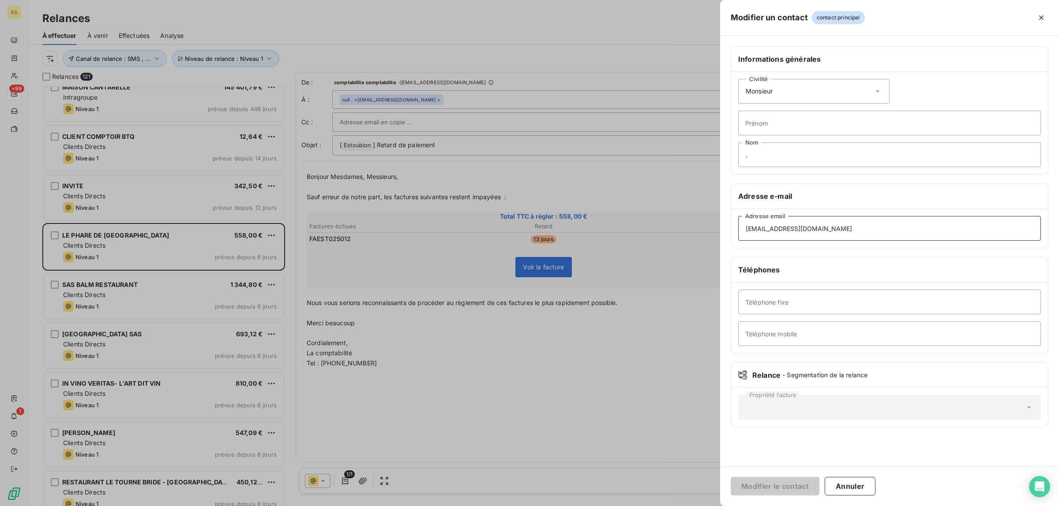
click at [865, 221] on input "lephare2boulogne@gmail.com" at bounding box center [889, 228] width 303 height 25
type input "lephare2boulogne@gmail.com"
click at [731, 477] on button "Modifier le contact" at bounding box center [775, 486] width 89 height 19
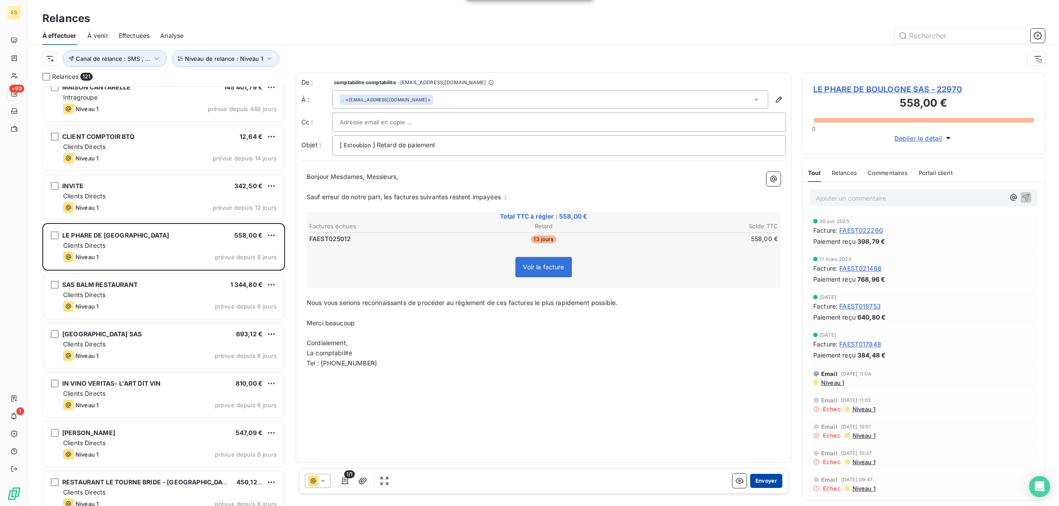
click at [766, 480] on button "Envoyer" at bounding box center [766, 481] width 32 height 14
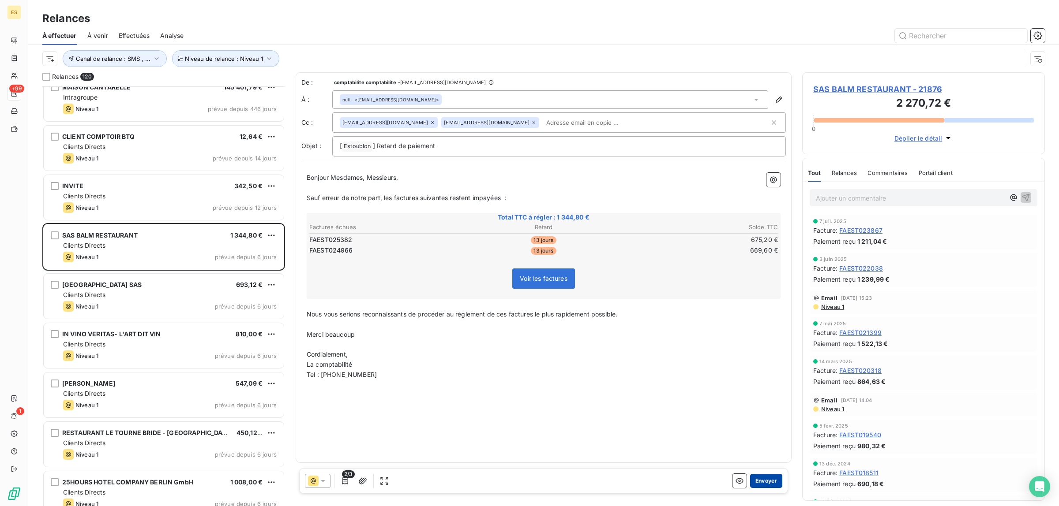
click at [761, 485] on button "Envoyer" at bounding box center [766, 481] width 32 height 14
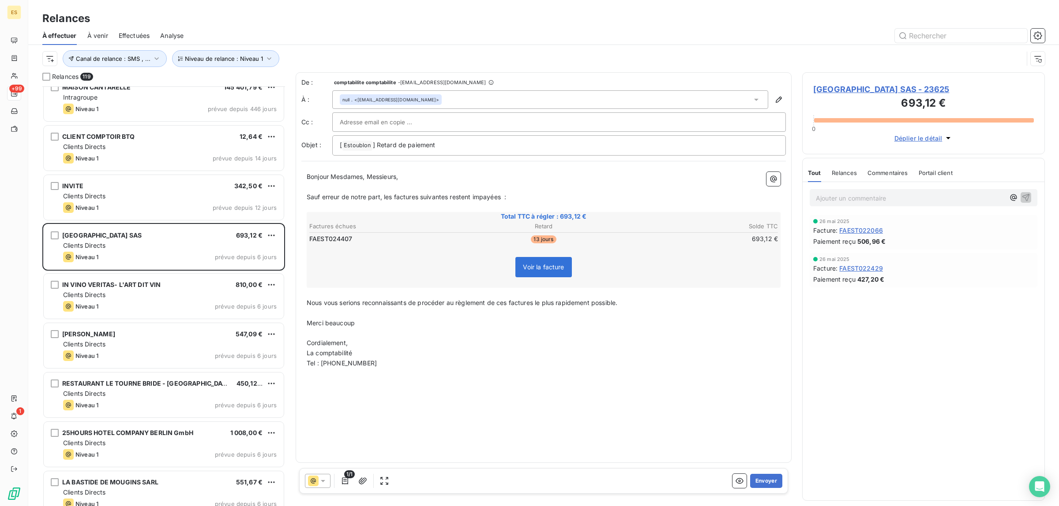
drag, startPoint x: 892, startPoint y: 173, endPoint x: 885, endPoint y: 171, distance: 6.8
click at [892, 172] on span "Commentaires" at bounding box center [887, 172] width 41 height 7
click at [817, 175] on span "Tout" at bounding box center [814, 172] width 12 height 7
click at [768, 479] on button "Envoyer" at bounding box center [766, 481] width 32 height 14
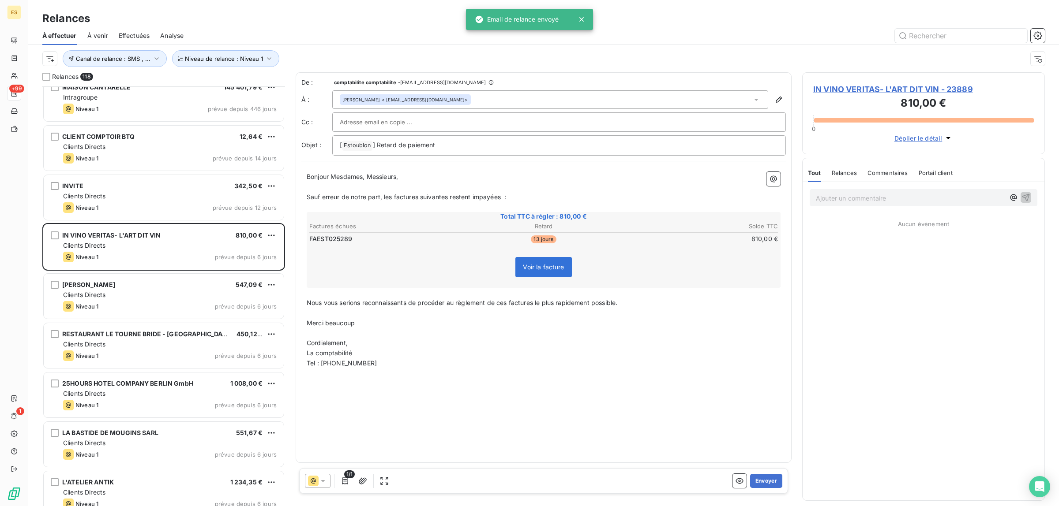
click at [892, 172] on span "Commentaires" at bounding box center [887, 172] width 41 height 7
click at [760, 482] on button "Envoyer" at bounding box center [766, 481] width 32 height 14
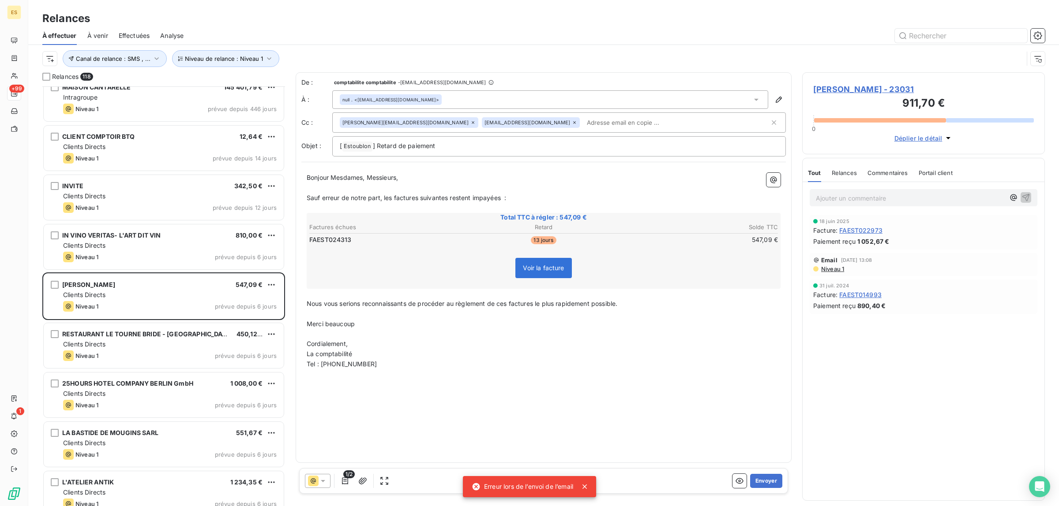
click at [318, 483] on div at bounding box center [318, 481] width 26 height 14
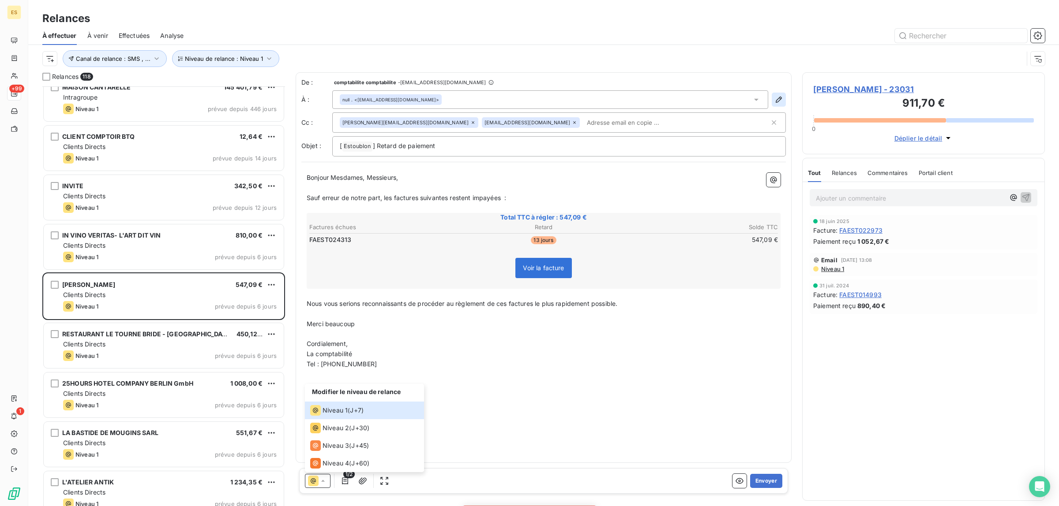
click at [777, 101] on icon "button" at bounding box center [778, 99] width 9 height 9
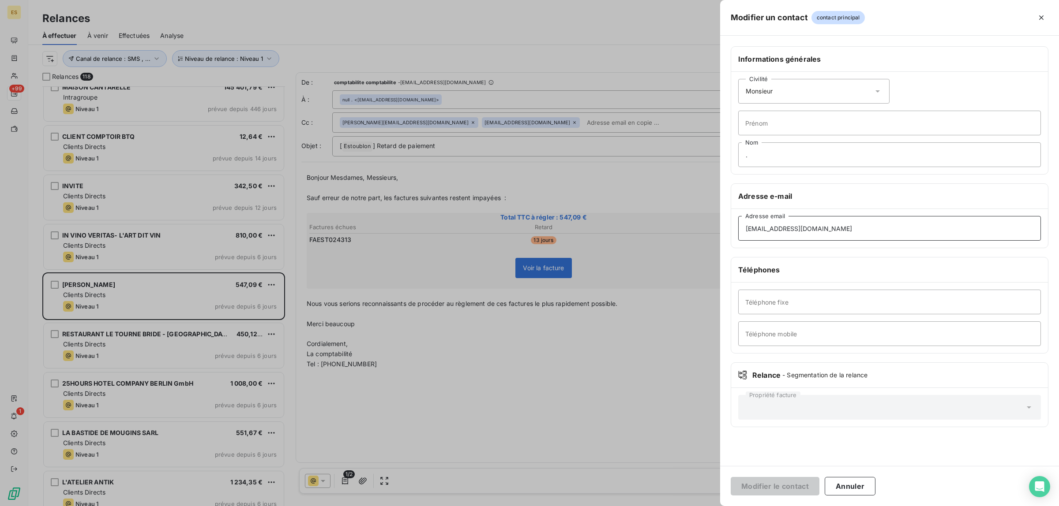
click at [878, 241] on input "facturation@restaurant-georgette.fr" at bounding box center [889, 228] width 303 height 25
click at [748, 229] on input "facturation@restaurant-georgette.fr" at bounding box center [889, 228] width 303 height 25
click at [742, 237] on input "facturation@restaurant-georgette.fr" at bounding box center [889, 228] width 303 height 25
click at [880, 225] on input "facturation@restaurant-georgette.fr" at bounding box center [889, 228] width 303 height 25
click at [843, 487] on button "Annuler" at bounding box center [849, 486] width 51 height 19
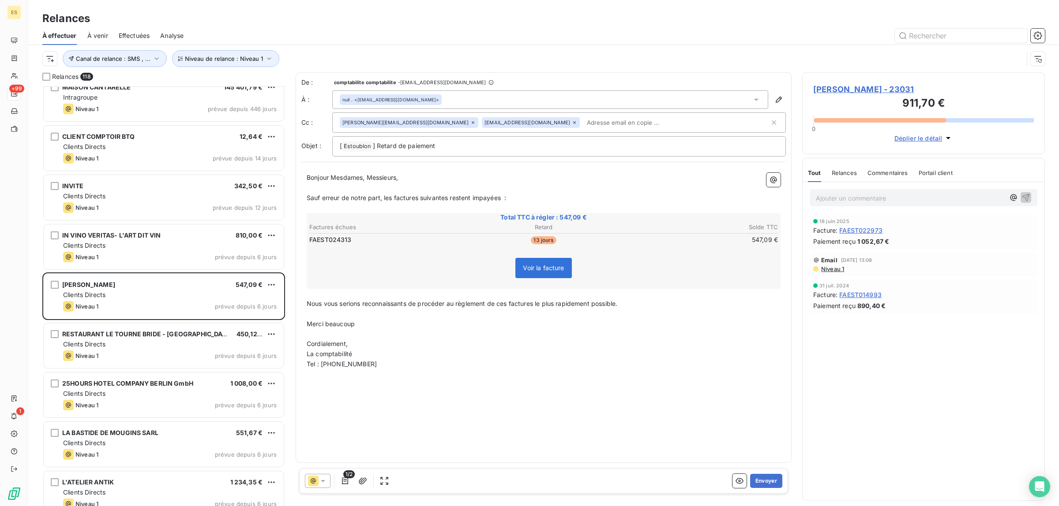
click at [761, 98] on div "null . <facturation@restaurant-georgette.fr>" at bounding box center [550, 99] width 436 height 19
click at [472, 375] on div "De : comptabilite comptabilite - rappels@leanpay.io À : null . <facturation@res…" at bounding box center [544, 267] width 496 height 391
